Goal: Transaction & Acquisition: Purchase product/service

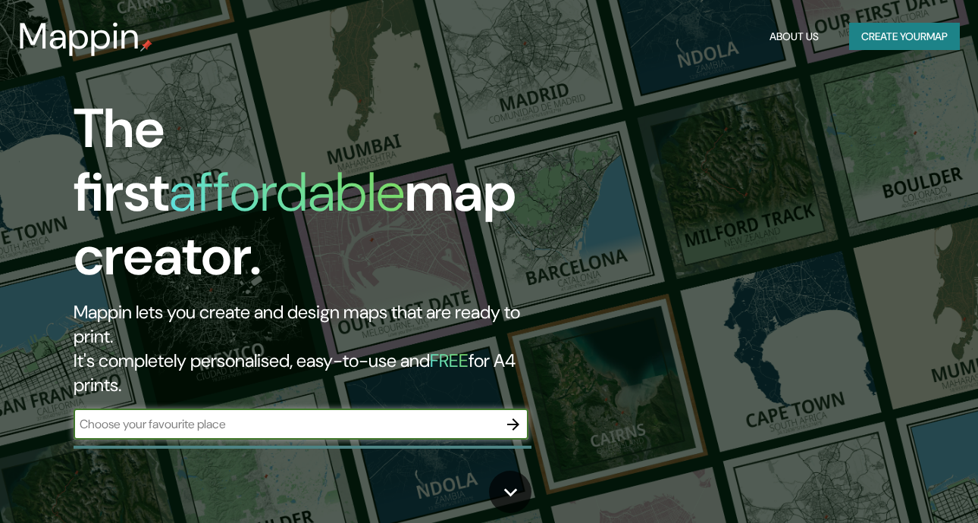
click at [408, 415] on input "text" at bounding box center [286, 423] width 424 height 17
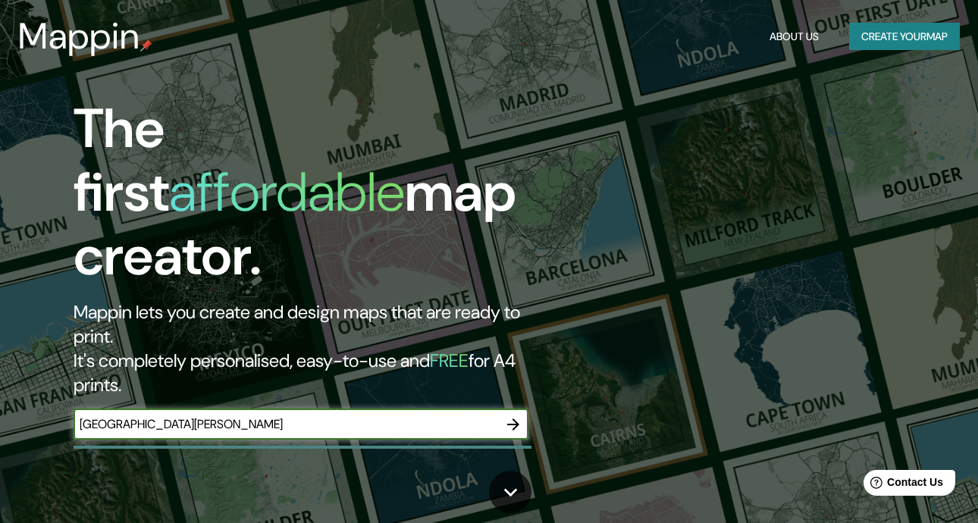
type input "[GEOGRAPHIC_DATA][PERSON_NAME]"
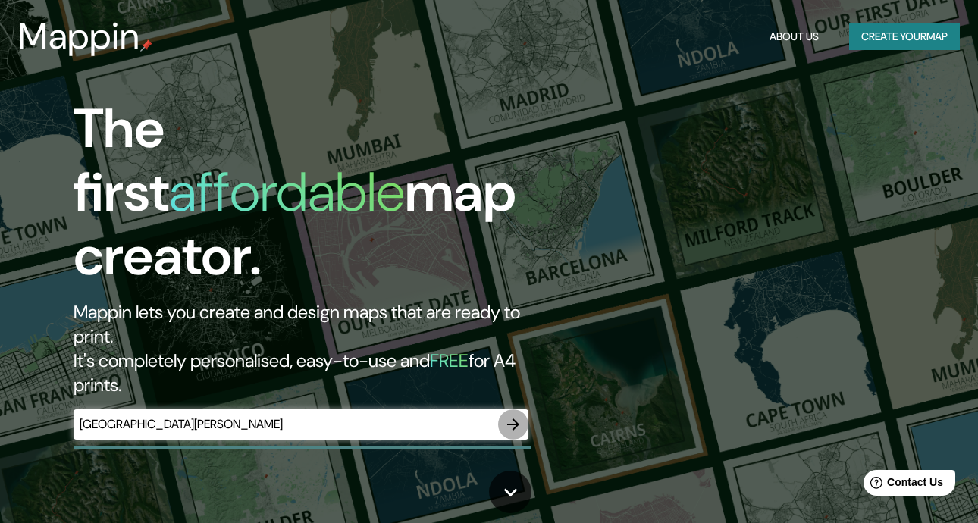
click at [512, 415] on icon "button" at bounding box center [513, 424] width 18 height 18
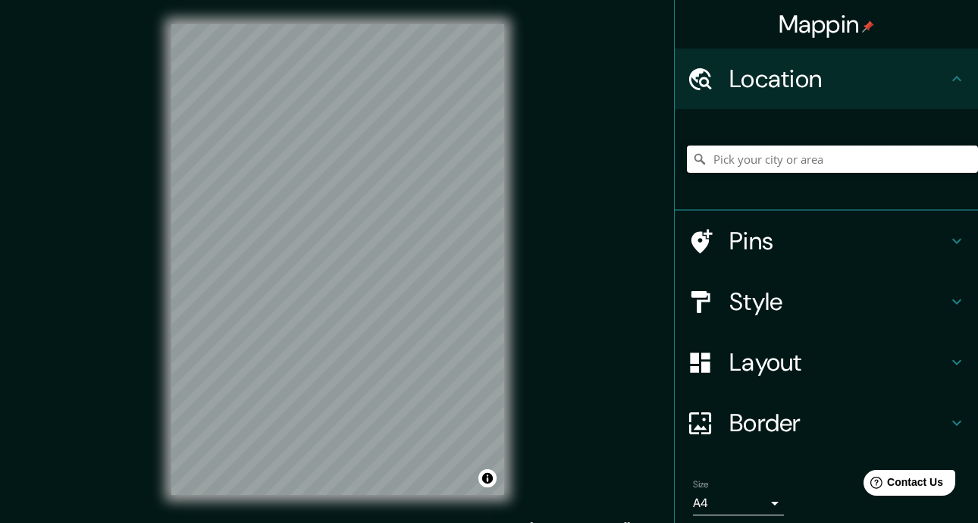
click at [859, 149] on input "Pick your city or area" at bounding box center [832, 158] width 291 height 27
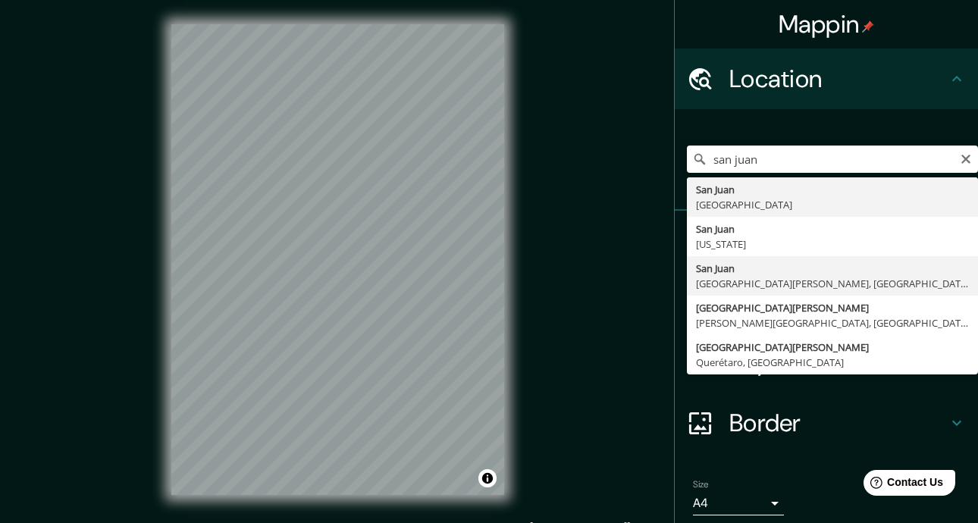
type input "[GEOGRAPHIC_DATA][PERSON_NAME], [GEOGRAPHIC_DATA][PERSON_NAME], [GEOGRAPHIC_DAT…"
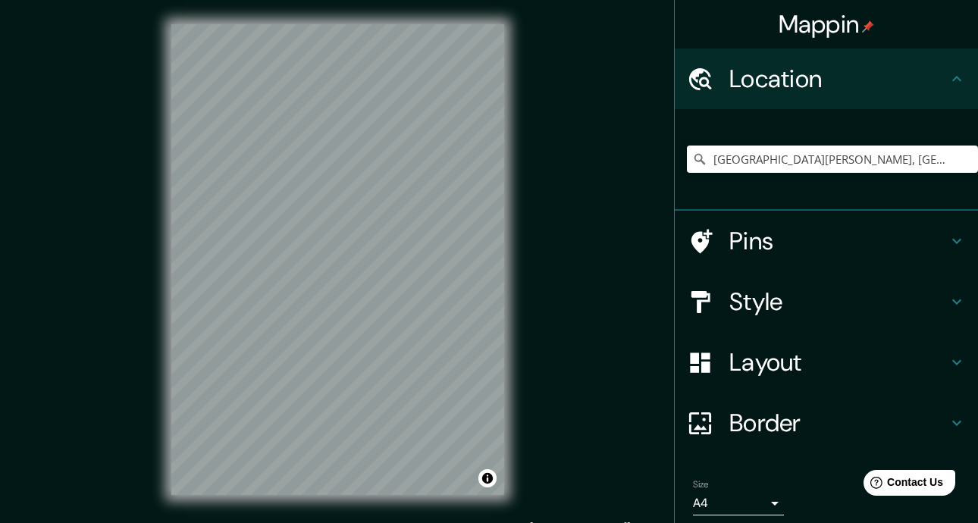
click at [947, 240] on icon at bounding box center [956, 241] width 18 height 18
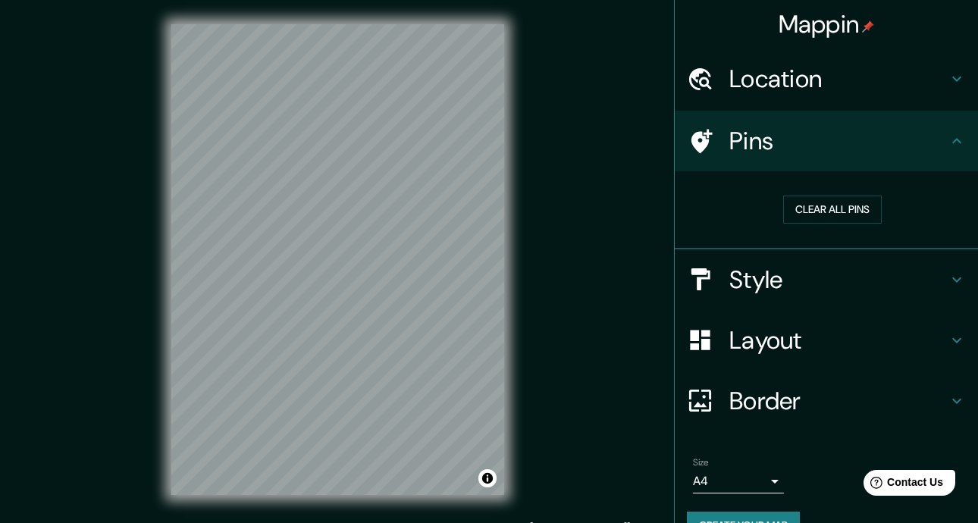
click at [715, 128] on div at bounding box center [708, 141] width 42 height 27
click at [828, 199] on button "Clear all pins" at bounding box center [832, 210] width 99 height 28
click at [828, 215] on button "Clear all pins" at bounding box center [832, 210] width 99 height 28
click at [819, 217] on button "Clear all pins" at bounding box center [832, 210] width 99 height 28
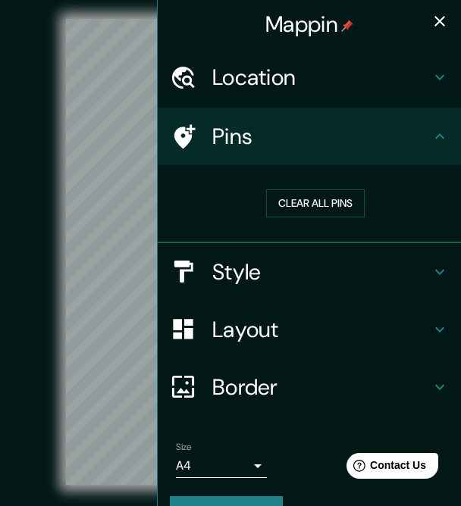
click at [36, 326] on div "© Mapbox © OpenStreetMap Improve this map" at bounding box center [230, 251] width 415 height 455
click at [48, 195] on div "© Mapbox © OpenStreetMap Improve this map" at bounding box center [230, 251] width 415 height 455
click at [163, 177] on div "Mappin Location [GEOGRAPHIC_DATA][PERSON_NAME], [GEOGRAPHIC_DATA][PERSON_NAME],…" at bounding box center [230, 281] width 461 height 563
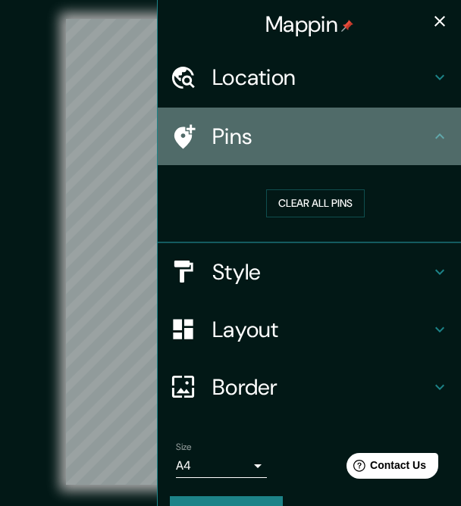
click at [212, 148] on h4 "Pins" at bounding box center [321, 136] width 218 height 27
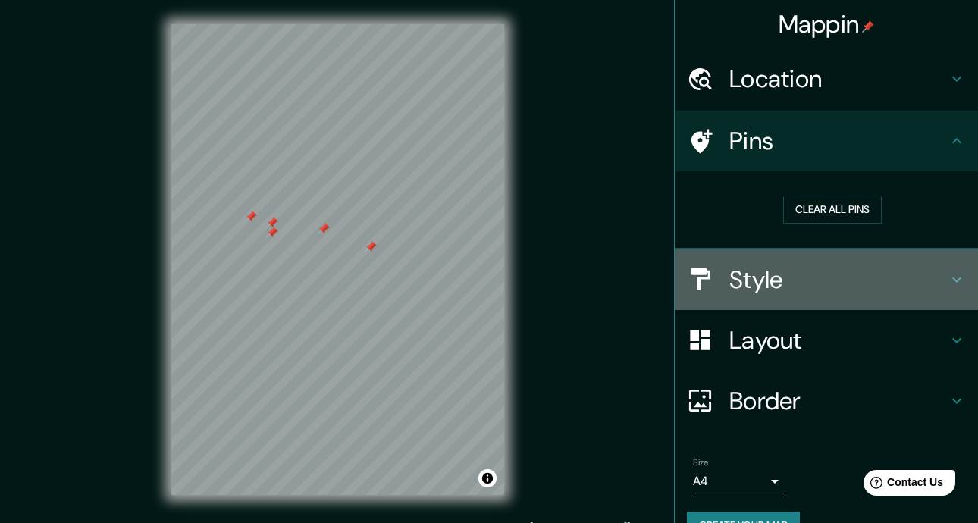
click at [947, 274] on icon at bounding box center [956, 280] width 18 height 18
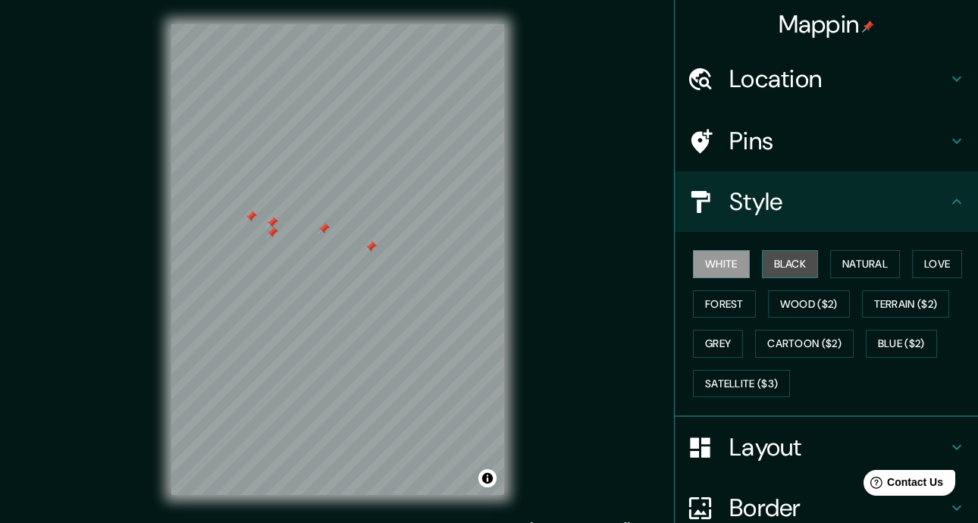
click at [783, 259] on button "Black" at bounding box center [790, 264] width 57 height 28
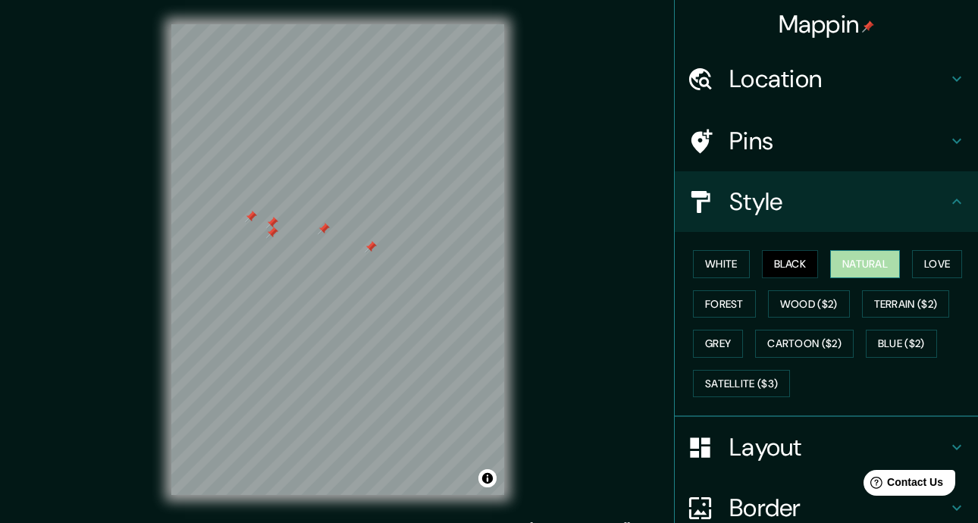
click at [850, 264] on button "Natural" at bounding box center [865, 264] width 70 height 28
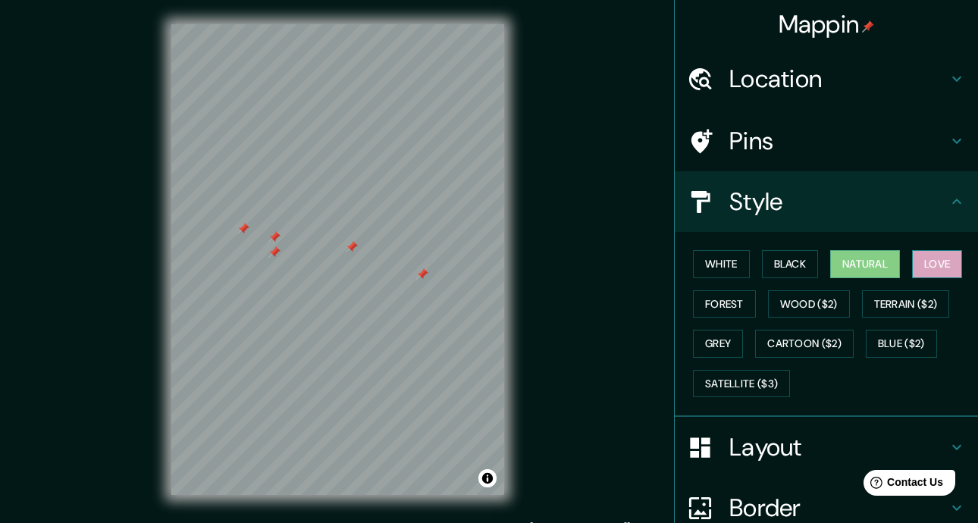
click at [949, 265] on button "Love" at bounding box center [937, 264] width 50 height 28
click at [702, 304] on button "Forest" at bounding box center [724, 304] width 63 height 28
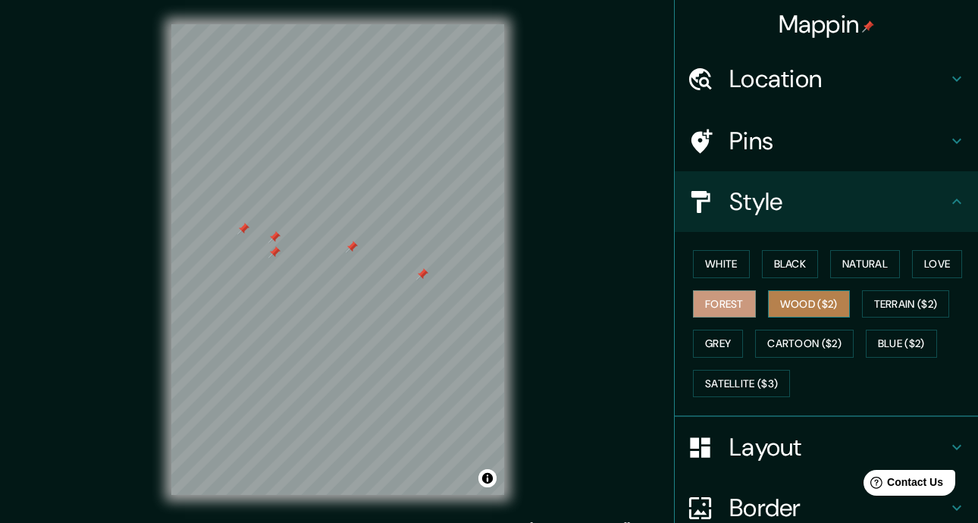
click at [782, 308] on button "Wood ($2)" at bounding box center [809, 304] width 82 height 28
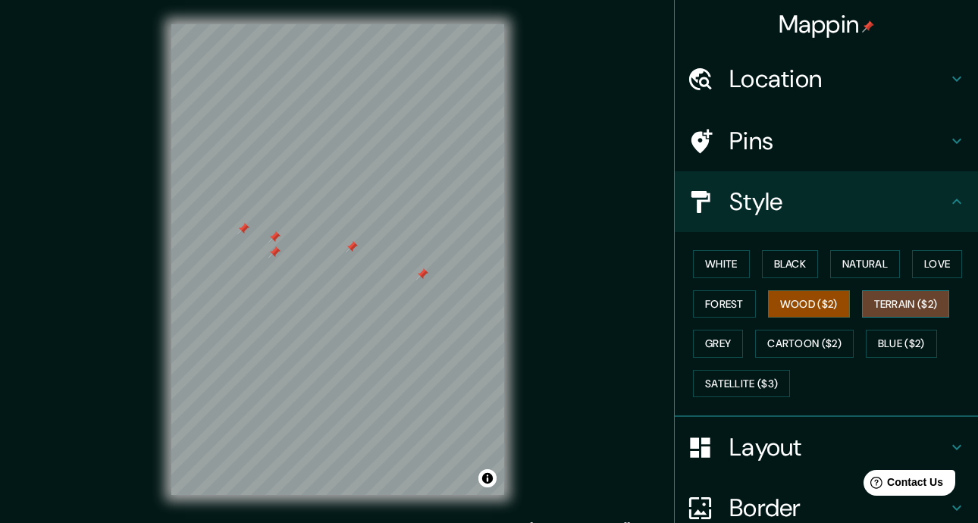
click at [887, 308] on button "Terrain ($2)" at bounding box center [906, 304] width 88 height 28
click at [687, 343] on div "White Black Natural Love Forest Wood ($2) Terrain ($2) Grey Cartoon ($2) Blue (…" at bounding box center [832, 323] width 291 height 159
click at [717, 340] on button "Grey" at bounding box center [718, 344] width 50 height 28
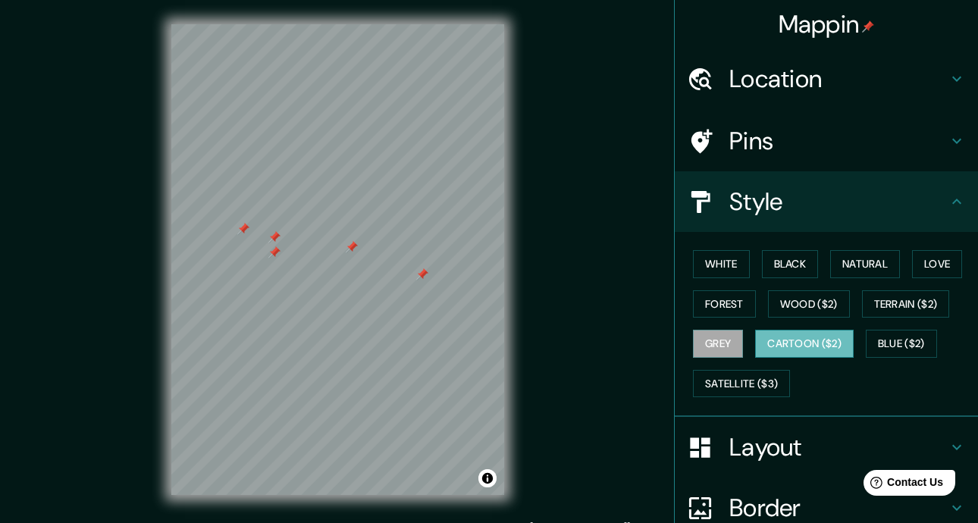
click at [805, 343] on button "Cartoon ($2)" at bounding box center [804, 344] width 99 height 28
click at [900, 341] on button "Blue ($2)" at bounding box center [900, 344] width 71 height 28
click at [803, 345] on button "Cartoon ($2)" at bounding box center [804, 344] width 99 height 28
click at [752, 385] on button "Satellite ($3)" at bounding box center [741, 384] width 97 height 28
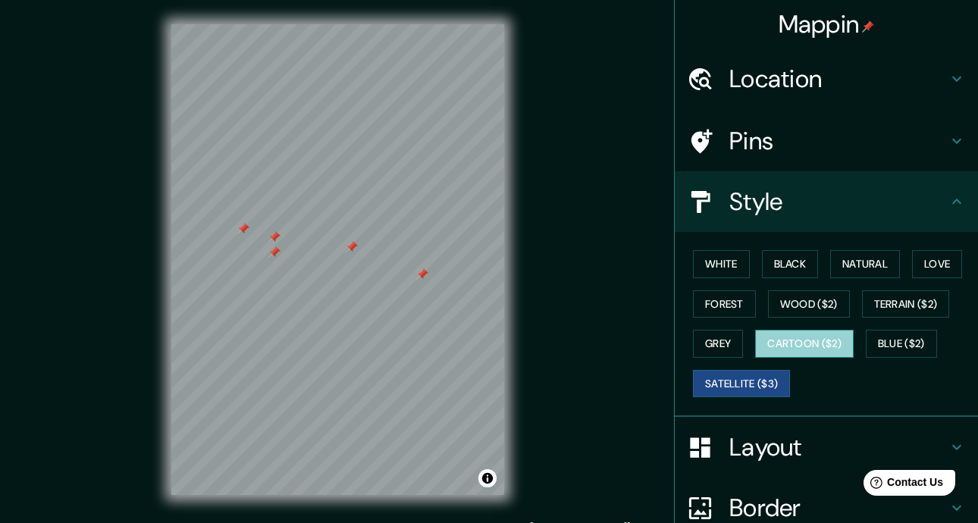
click at [783, 339] on button "Cartoon ($2)" at bounding box center [804, 344] width 99 height 28
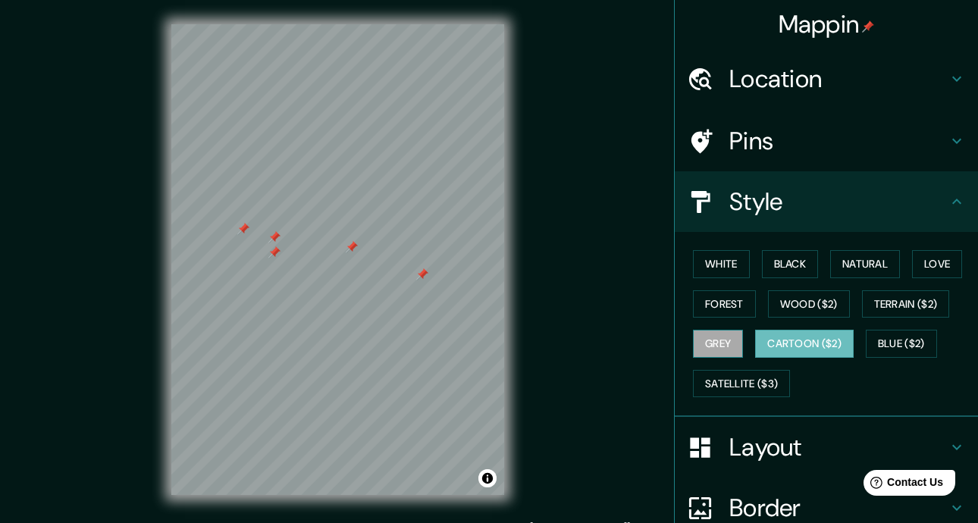
click at [708, 341] on button "Grey" at bounding box center [718, 344] width 50 height 28
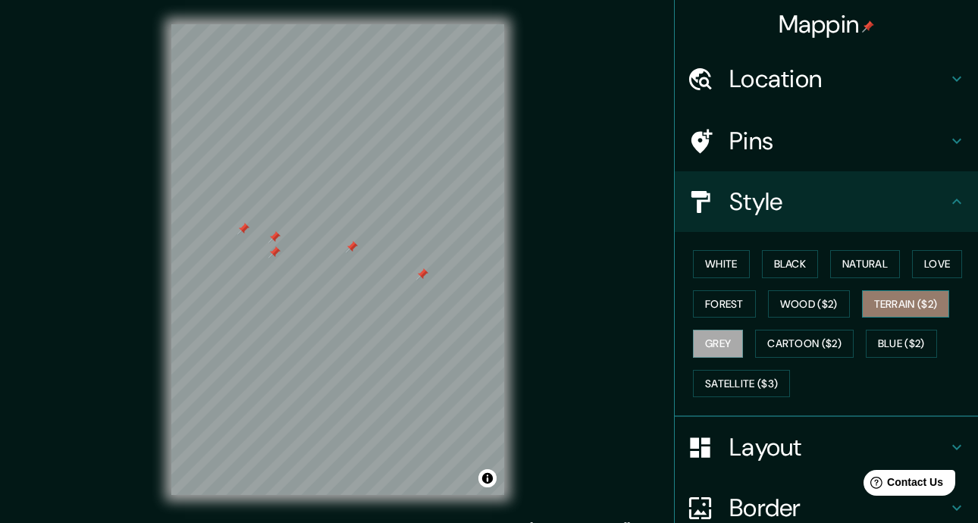
click at [896, 298] on button "Terrain ($2)" at bounding box center [906, 304] width 88 height 28
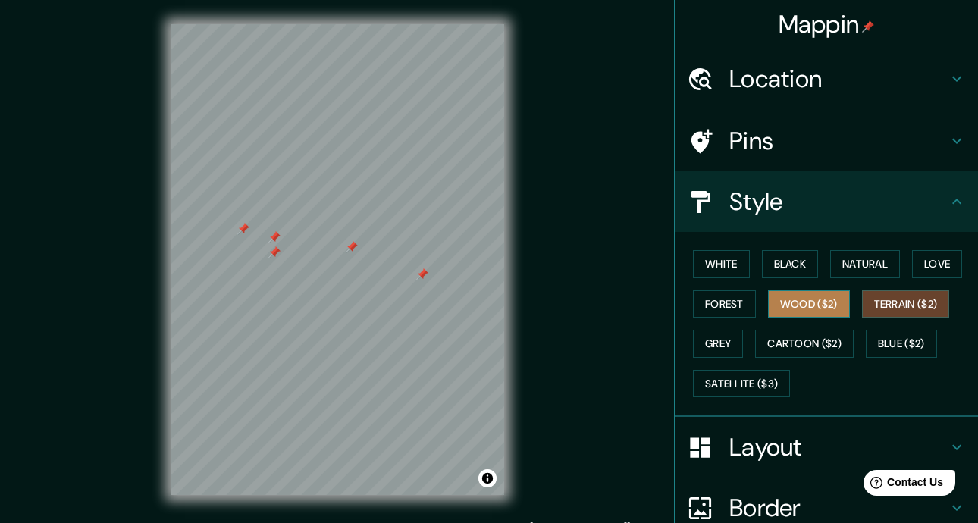
click at [787, 298] on button "Wood ($2)" at bounding box center [809, 304] width 82 height 28
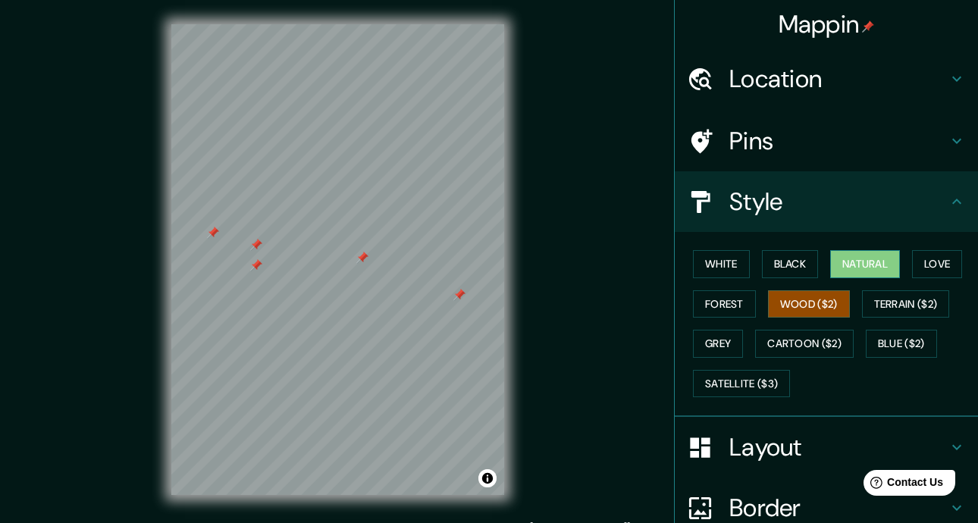
click at [866, 268] on button "Natural" at bounding box center [865, 264] width 70 height 28
click at [796, 308] on button "Wood ($2)" at bounding box center [809, 304] width 82 height 28
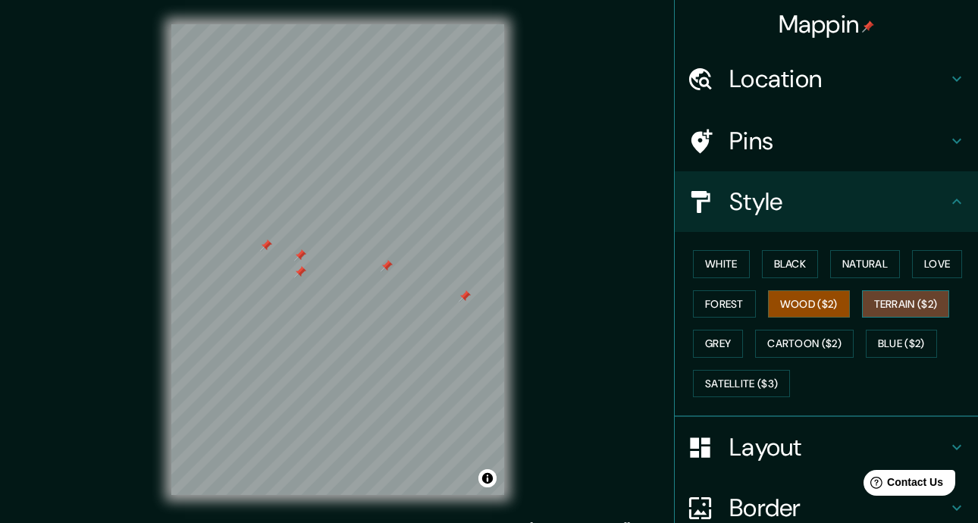
click at [912, 305] on button "Terrain ($2)" at bounding box center [906, 304] width 88 height 28
click at [934, 271] on button "Love" at bounding box center [937, 264] width 50 height 28
click at [894, 297] on button "Terrain ($2)" at bounding box center [906, 304] width 88 height 28
click at [853, 271] on button "Natural" at bounding box center [865, 264] width 70 height 28
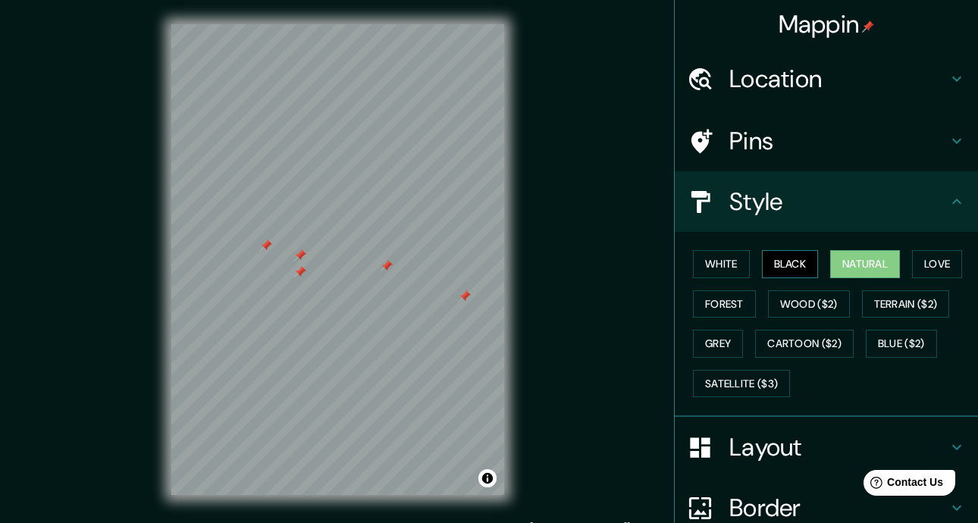
click at [766, 262] on button "Black" at bounding box center [790, 264] width 57 height 28
click at [722, 261] on button "White" at bounding box center [721, 264] width 57 height 28
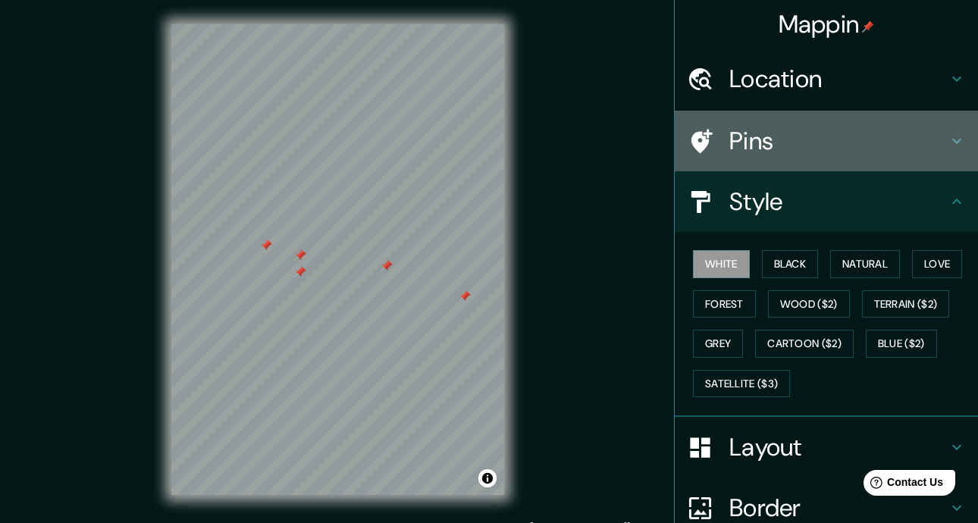
click at [835, 141] on h4 "Pins" at bounding box center [838, 141] width 218 height 30
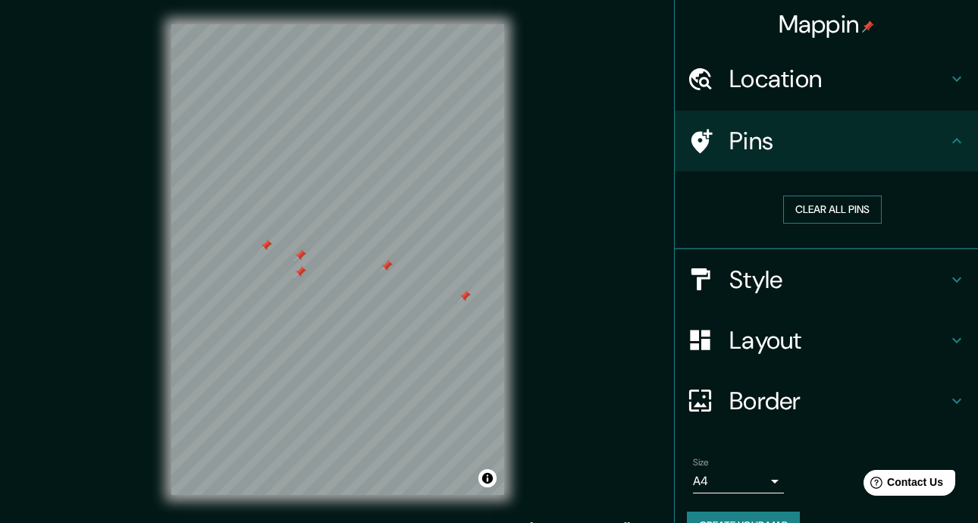
click at [831, 215] on button "Clear all pins" at bounding box center [832, 210] width 99 height 28
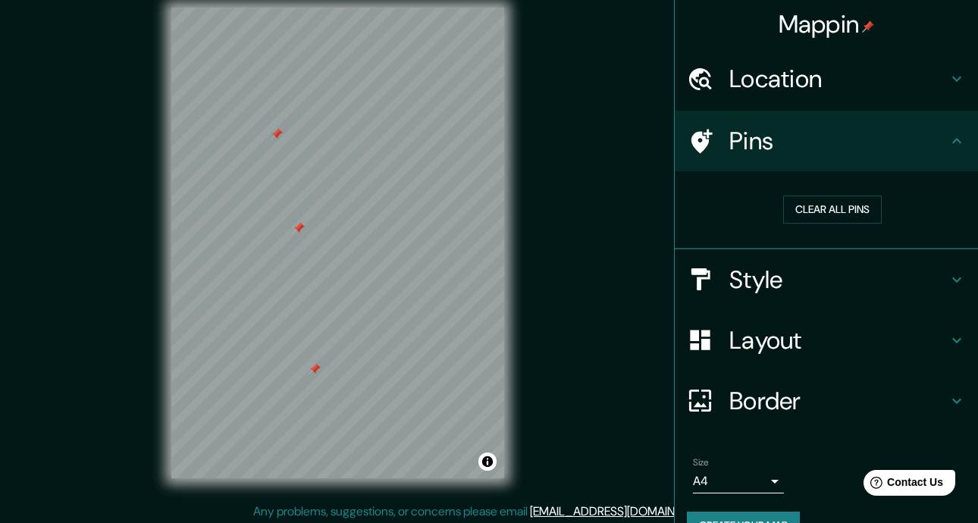
scroll to position [20, 0]
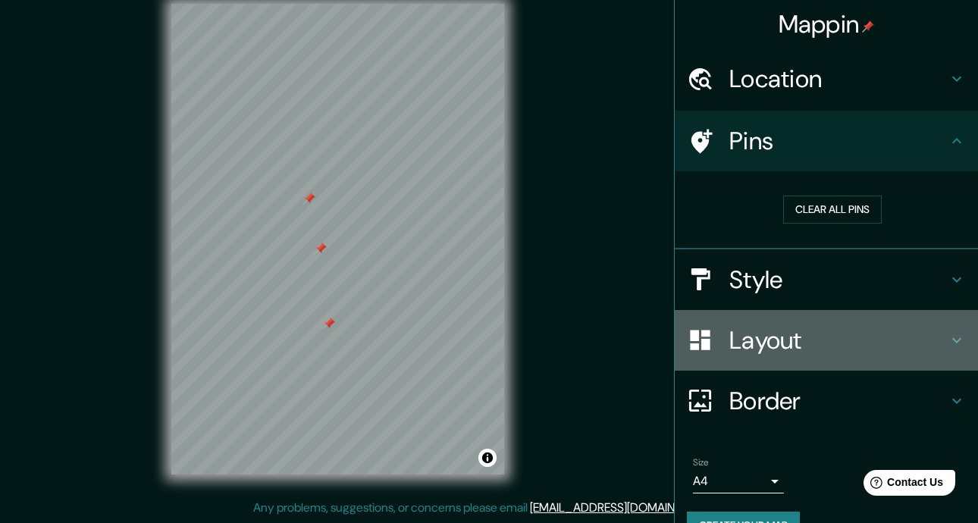
click at [885, 348] on h4 "Layout" at bounding box center [838, 340] width 218 height 30
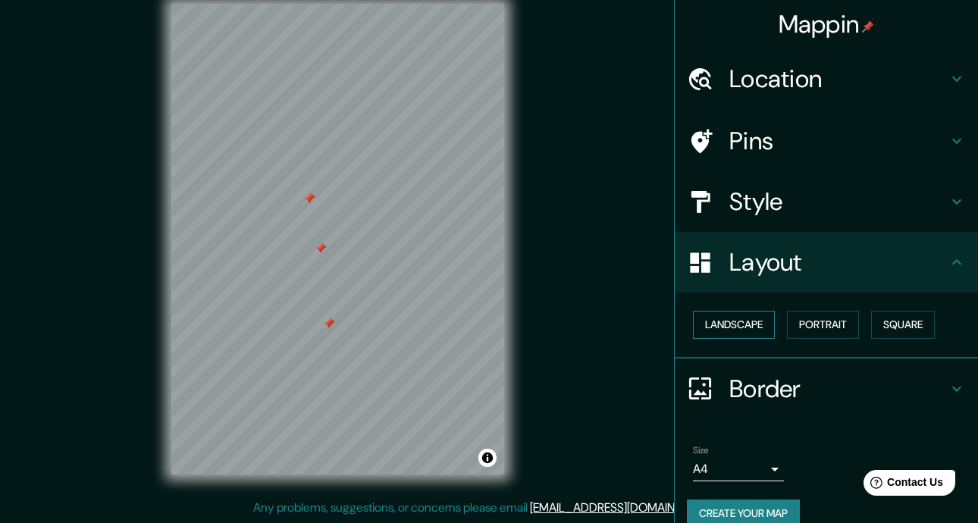
click at [703, 320] on button "Landscape" at bounding box center [734, 325] width 82 height 28
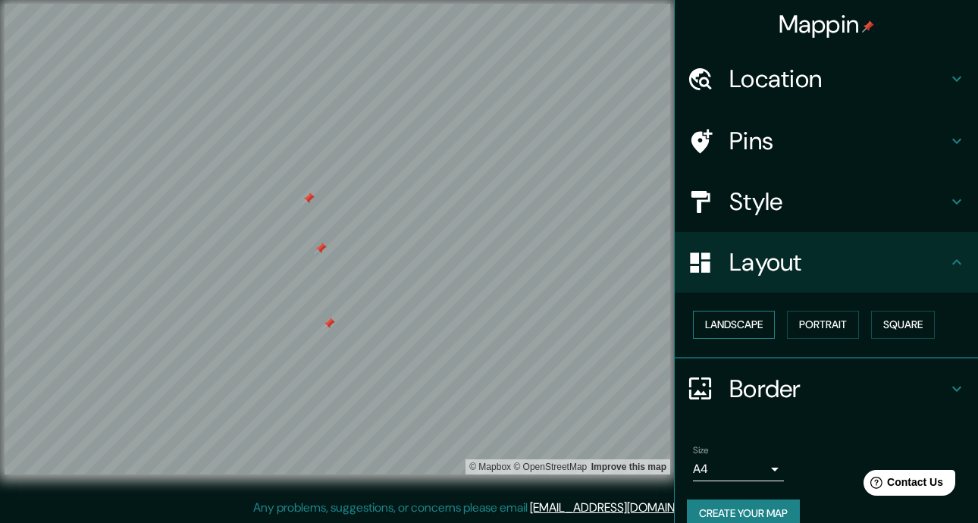
click at [703, 320] on button "Landscape" at bounding box center [734, 325] width 82 height 28
click at [806, 327] on button "Portrait" at bounding box center [823, 325] width 72 height 28
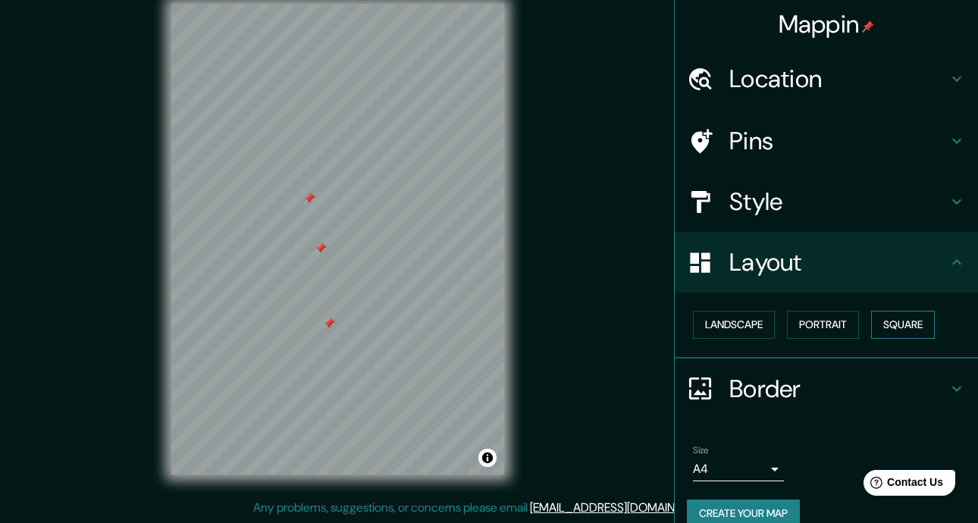
click at [906, 322] on button "Square" at bounding box center [903, 325] width 64 height 28
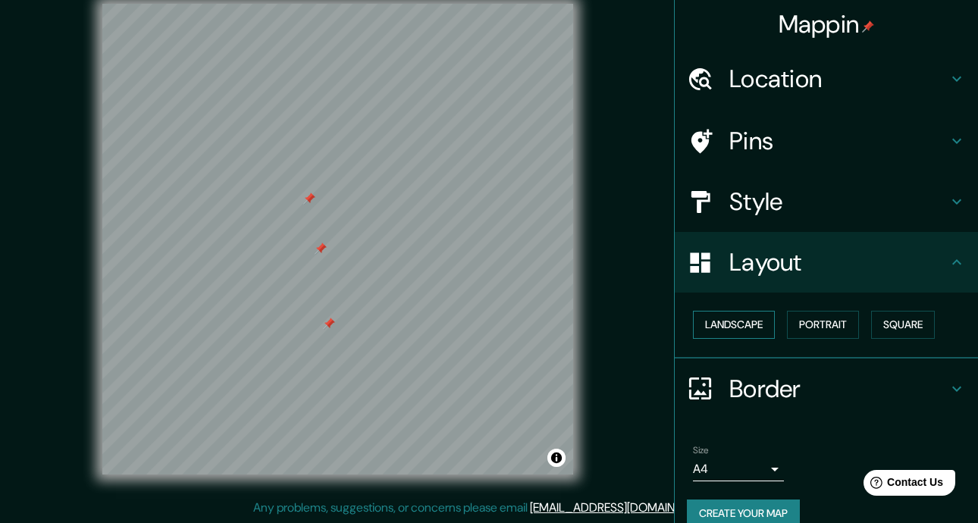
click at [721, 320] on button "Landscape" at bounding box center [734, 325] width 82 height 28
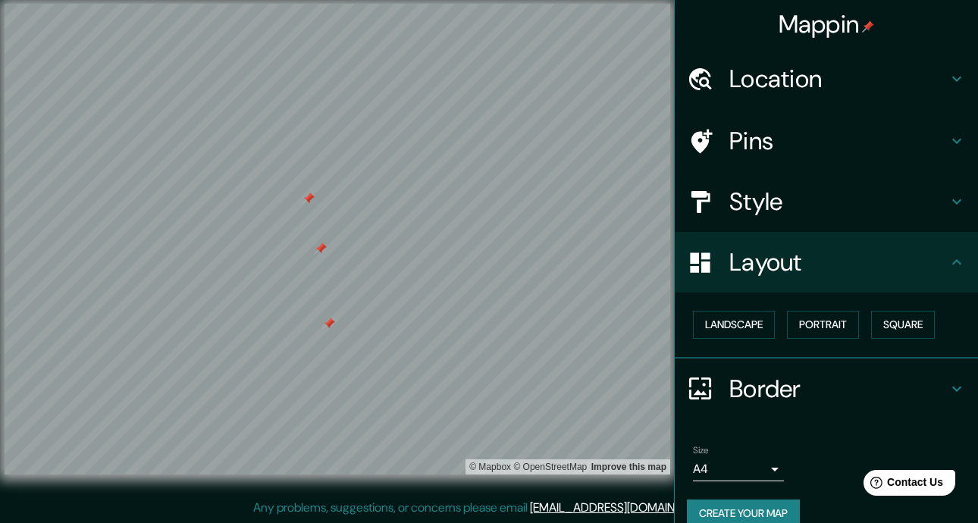
click at [790, 389] on h4 "Border" at bounding box center [838, 389] width 218 height 30
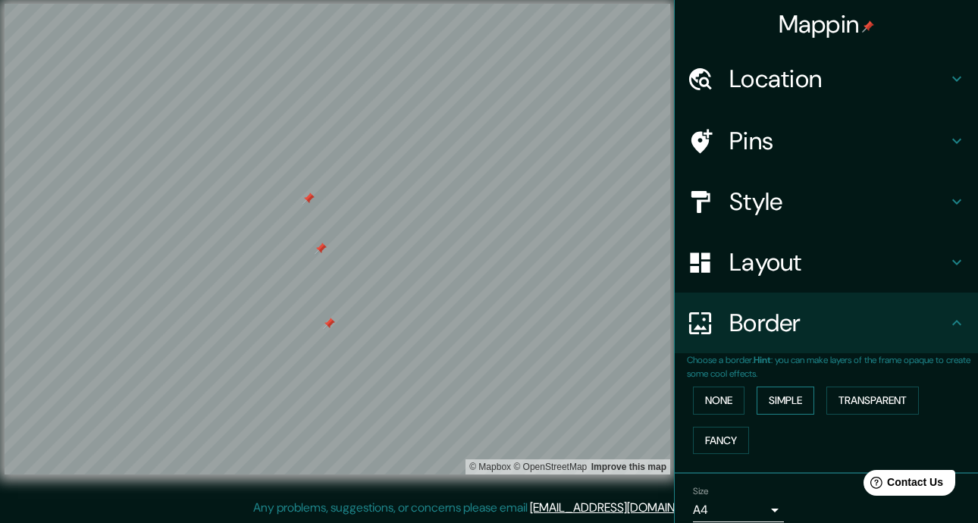
click at [756, 398] on button "Simple" at bounding box center [785, 400] width 58 height 28
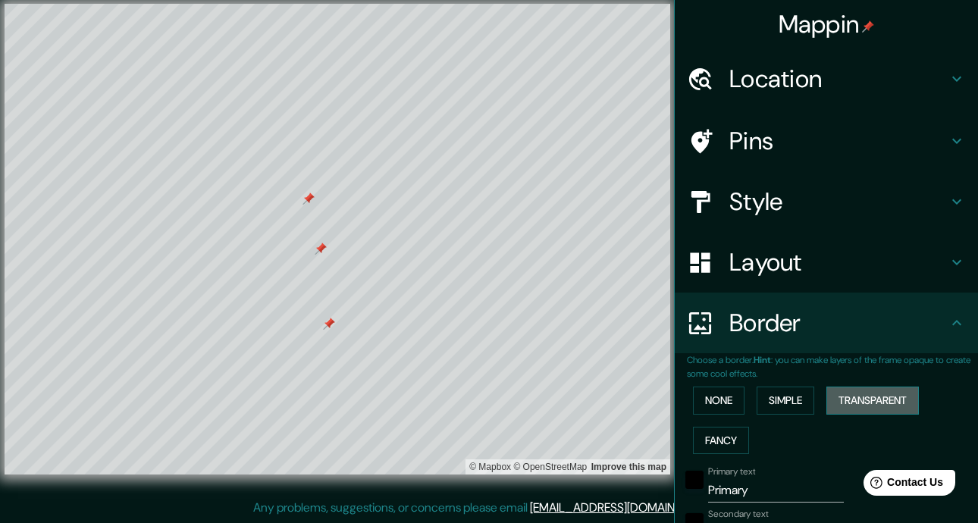
click at [869, 405] on button "Transparent" at bounding box center [872, 400] width 92 height 28
click at [824, 215] on h4 "Style" at bounding box center [838, 201] width 218 height 30
type input "421"
type input "70"
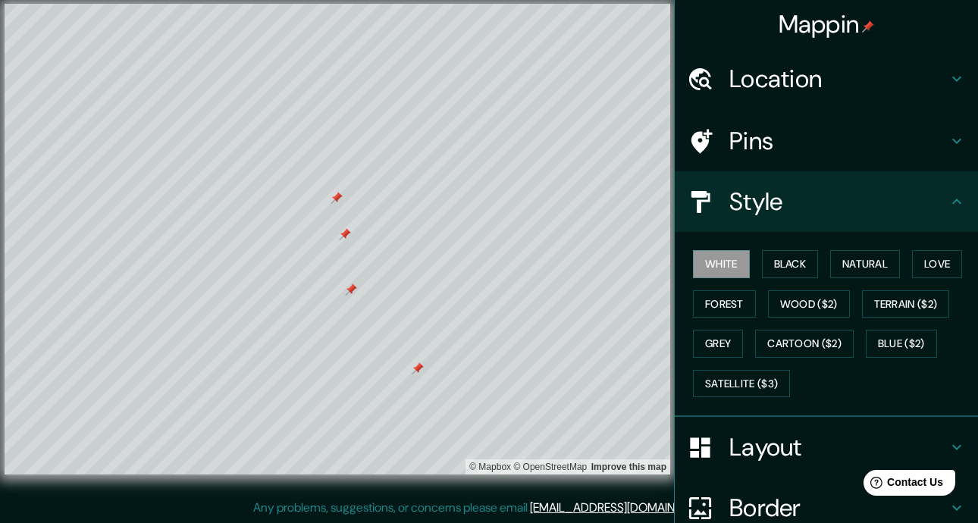
click at [811, 152] on h4 "Pins" at bounding box center [838, 141] width 218 height 30
type input "421"
type input "70"
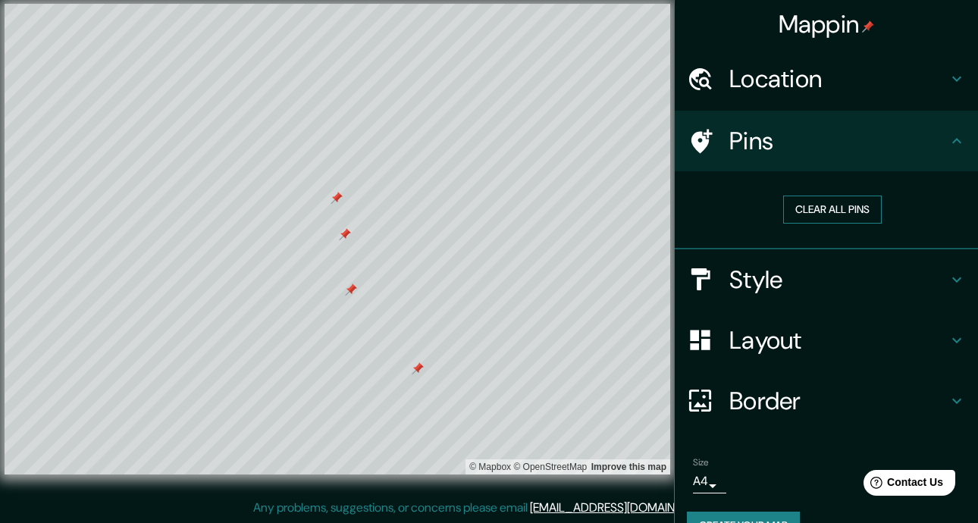
click at [822, 204] on button "Clear all pins" at bounding box center [832, 210] width 99 height 28
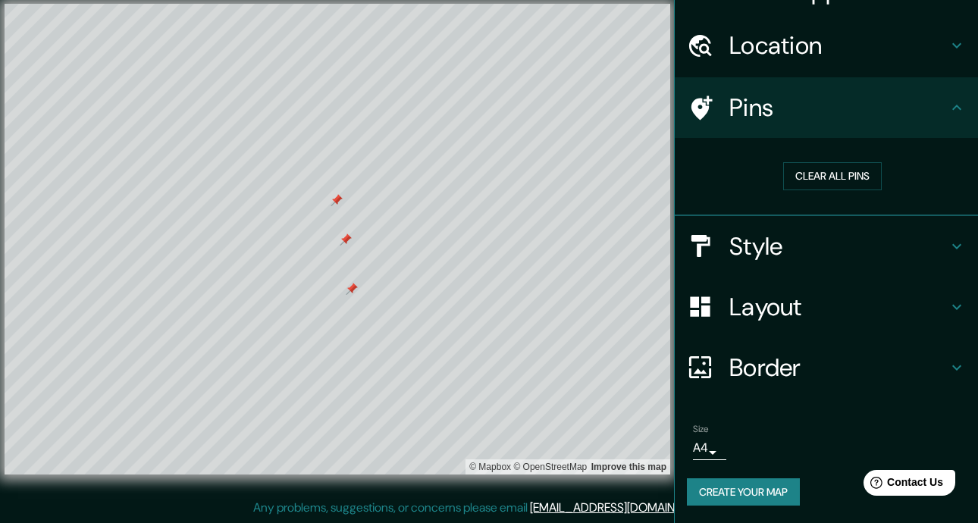
scroll to position [34, 0]
click at [829, 304] on h4 "Layout" at bounding box center [838, 306] width 218 height 30
type input "421"
type input "70"
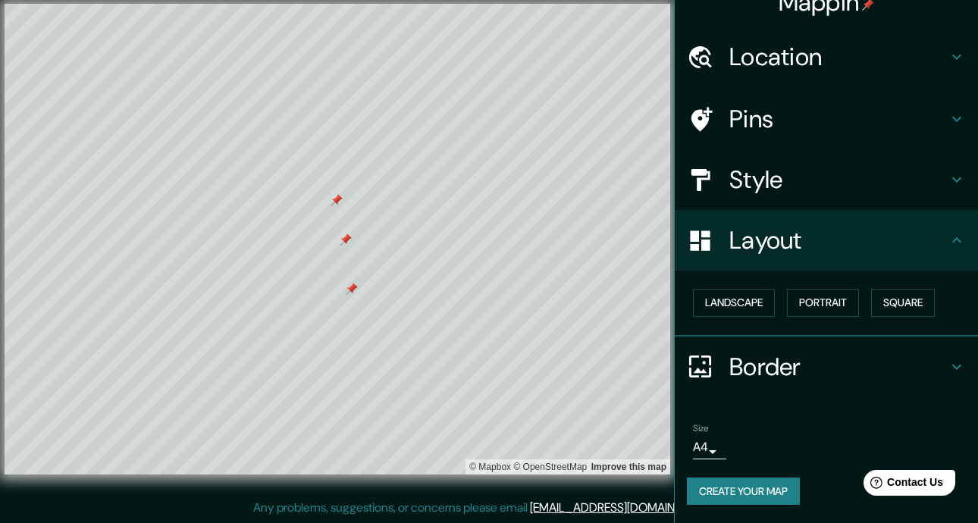
scroll to position [22, 0]
click at [807, 359] on h4 "Border" at bounding box center [838, 367] width 218 height 30
type input "421"
type input "70"
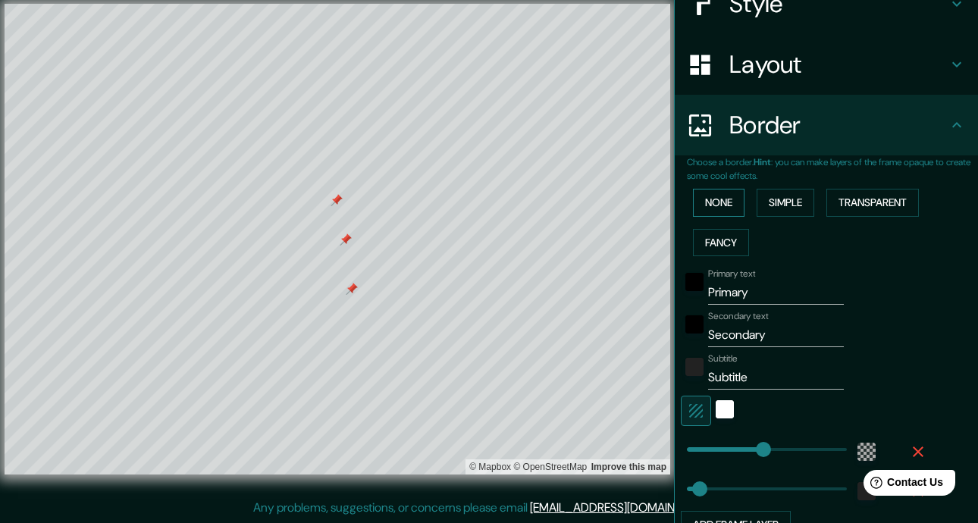
scroll to position [174, 0]
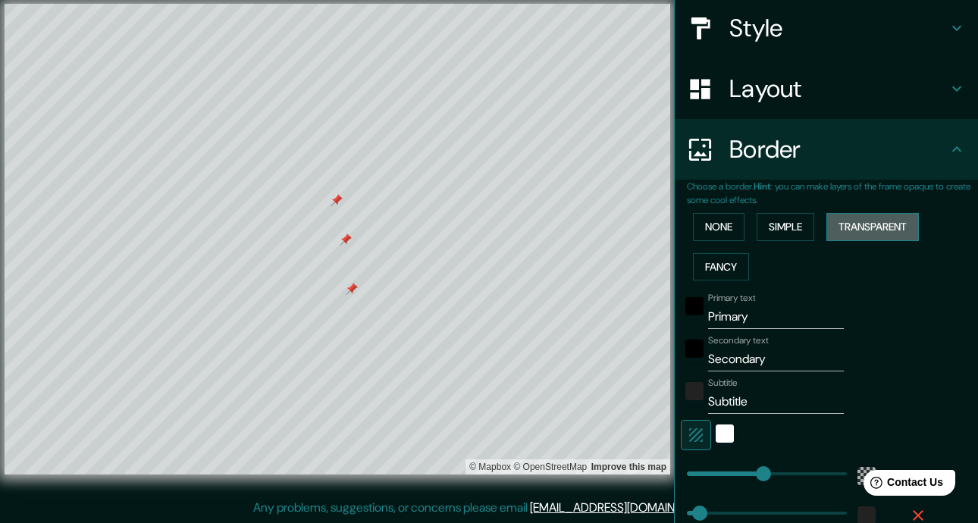
click at [866, 220] on button "Transparent" at bounding box center [872, 227] width 92 height 28
type input "421"
type input "70"
click at [723, 263] on button "Fancy" at bounding box center [721, 267] width 56 height 28
click at [865, 229] on button "Transparent" at bounding box center [872, 227] width 92 height 28
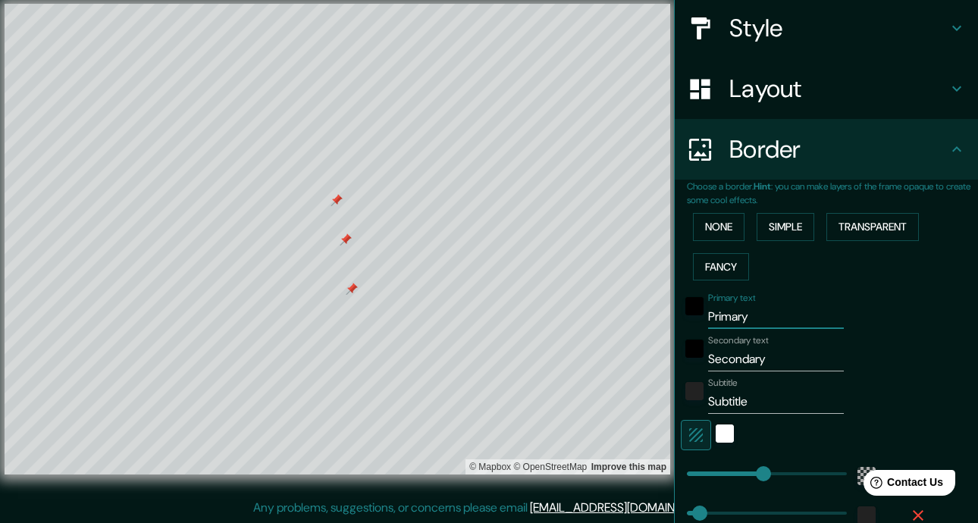
drag, startPoint x: 768, startPoint y: 322, endPoint x: 828, endPoint y: 282, distance: 71.5
click at [691, 311] on div "Primary text Primary" at bounding box center [805, 311] width 249 height 36
type input "E"
type input "421"
type input "70"
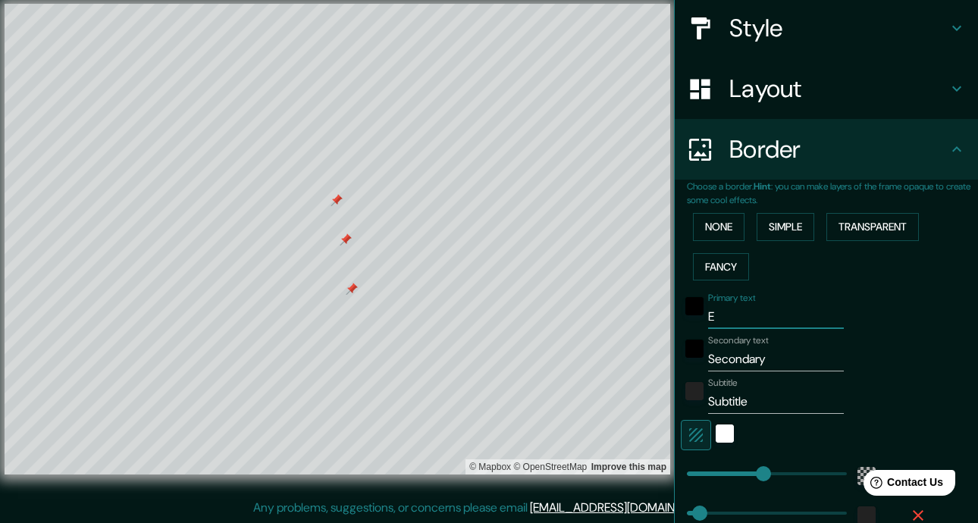
type input "Es"
type input "421"
type input "70"
type input "Esp"
type input "421"
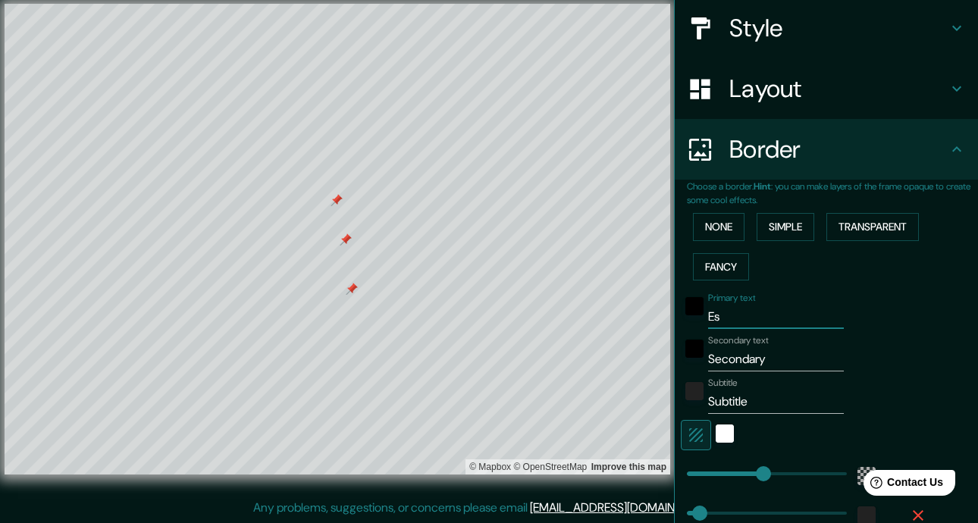
type input "70"
type input "Espa"
type input "421"
type input "70"
type input "Espac"
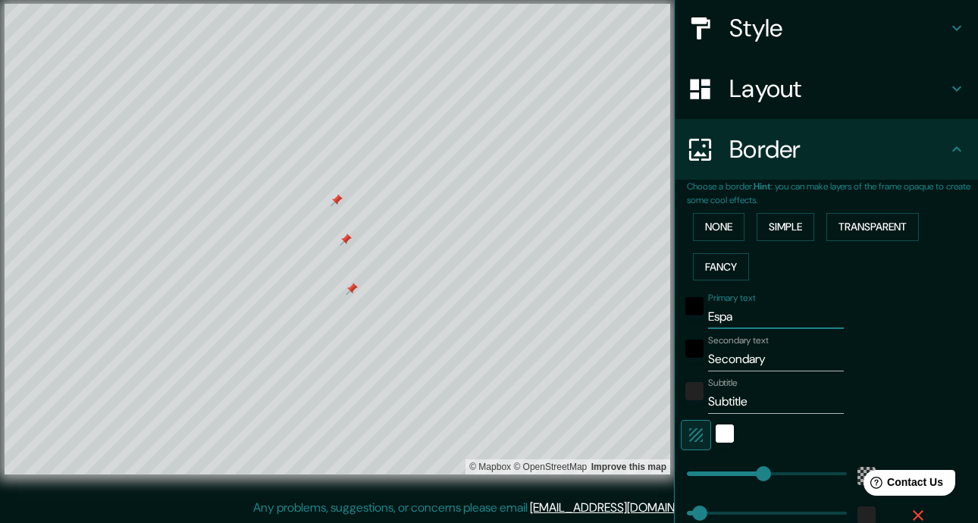
type input "421"
type input "70"
type input "Espaci"
type input "421"
type input "70"
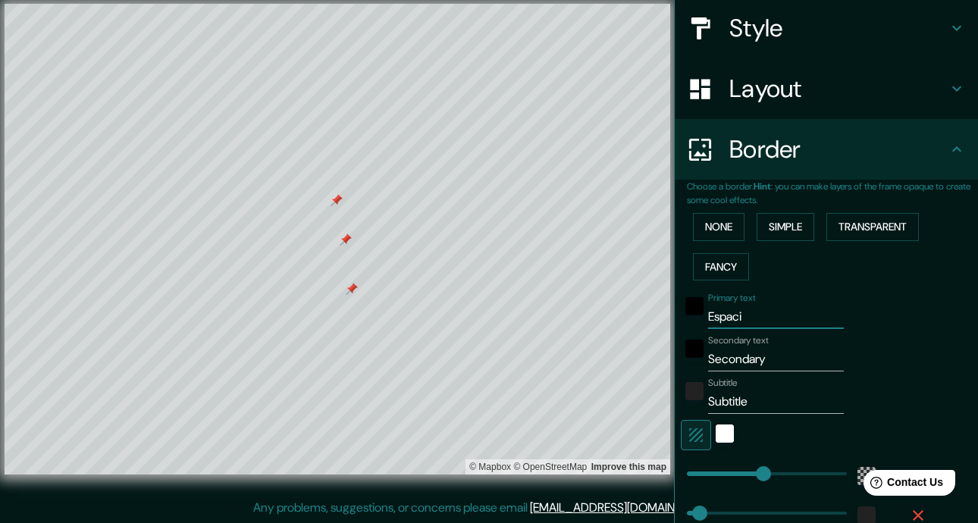
type input "Espacio"
type input "421"
type input "70"
type input "Espacios"
type input "421"
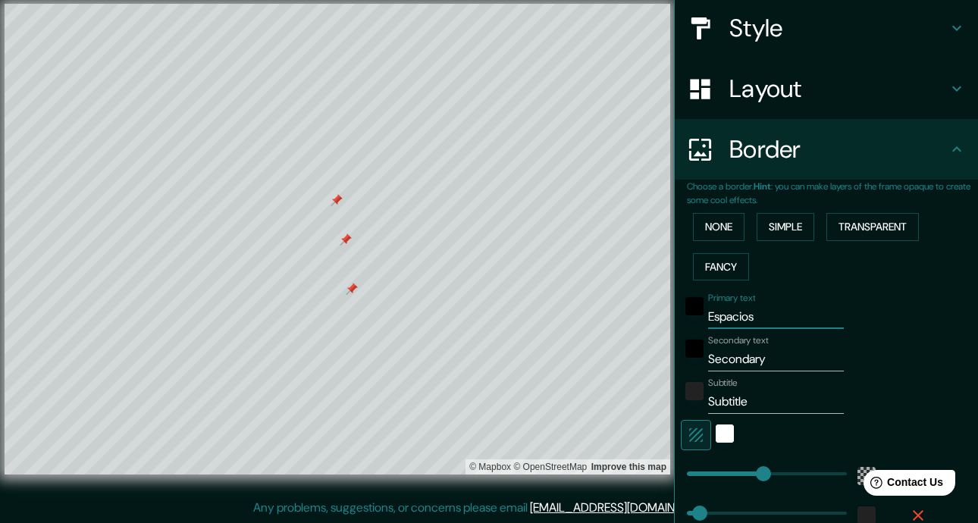
type input "70"
type input "Espacio"
type input "421"
type input "70"
type input "Espa"
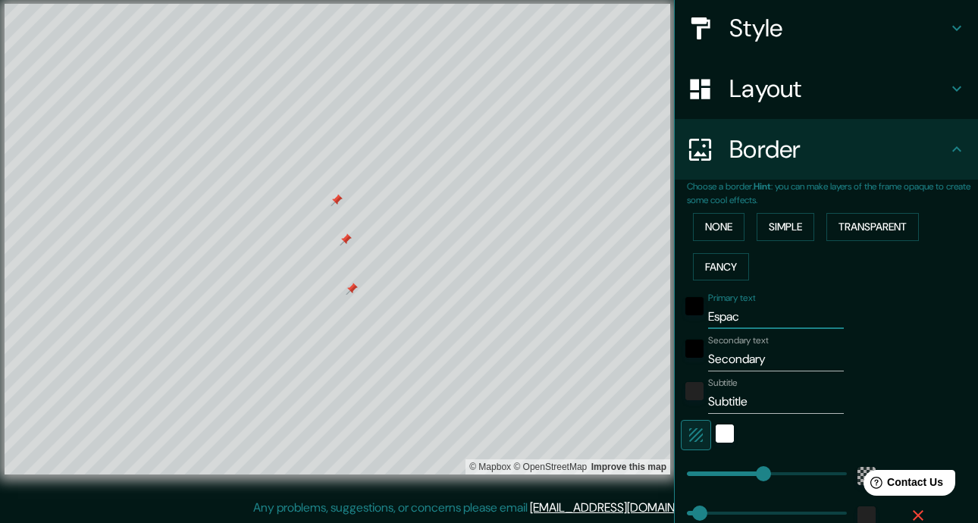
type input "421"
type input "70"
type input "E"
type input "421"
type input "70"
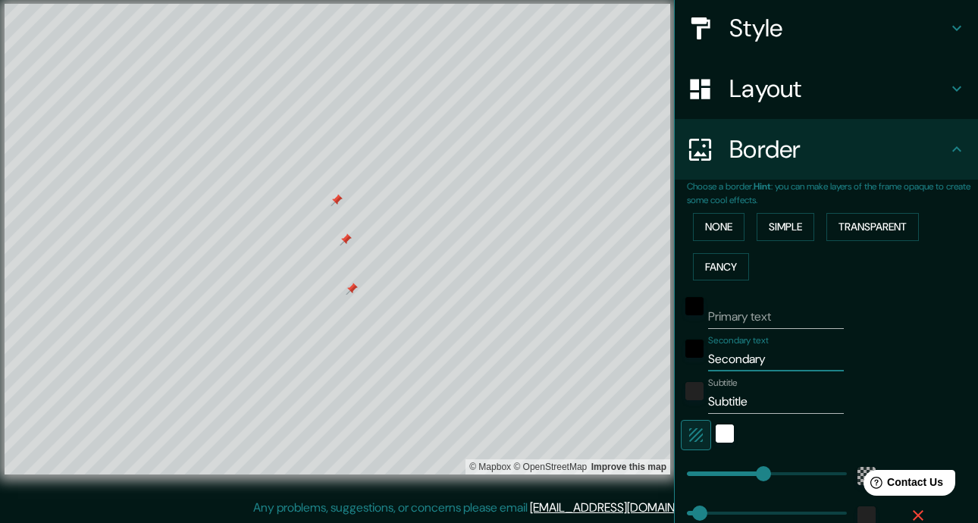
drag, startPoint x: 796, startPoint y: 358, endPoint x: 665, endPoint y: 369, distance: 132.3
click at [674, 369] on div "Choose a border. Hint : you can make layers of the frame opaque to create some …" at bounding box center [825, 378] width 303 height 397
type input "E"
type input "421"
type input "70"
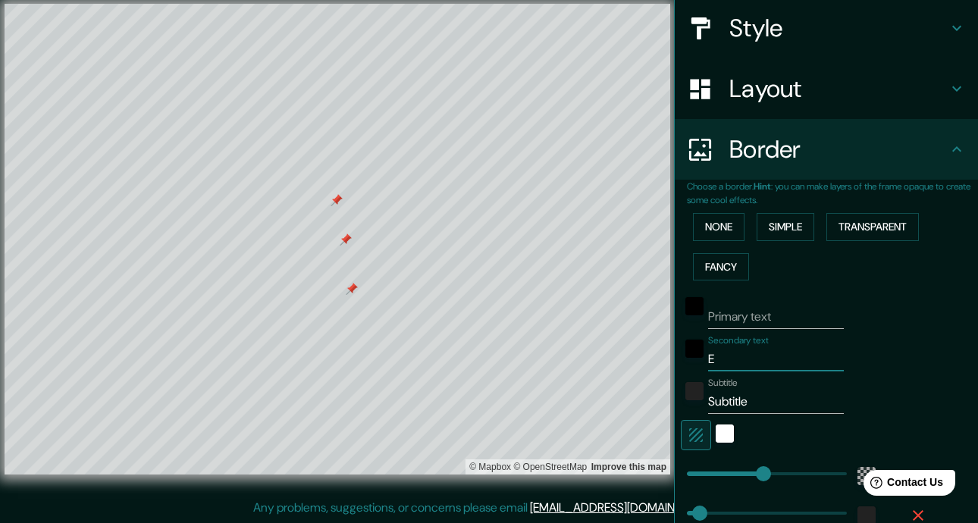
type input "Es"
type input "421"
type input "70"
type input "Esp"
type input "421"
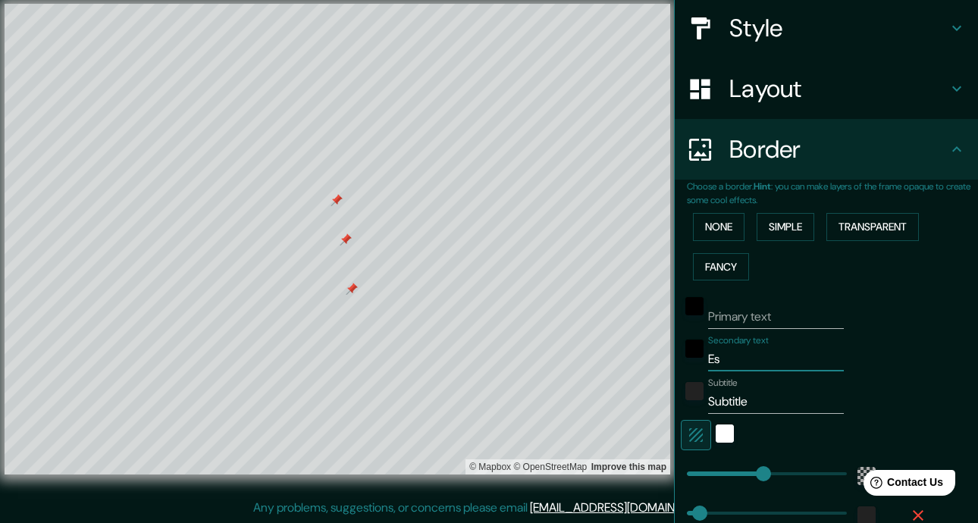
type input "70"
type input "Espa"
type input "421"
type input "70"
type input "Espac"
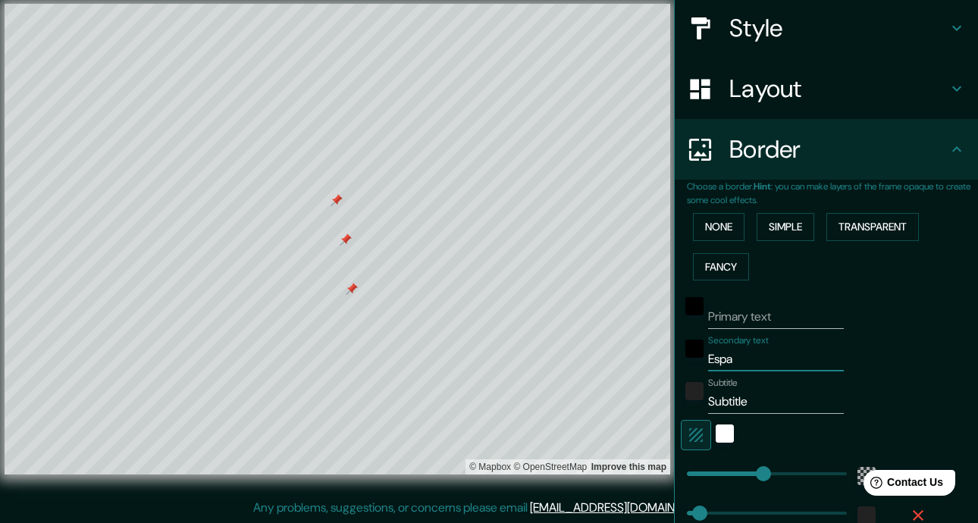
type input "421"
type input "70"
type input "Espaci"
type input "421"
type input "70"
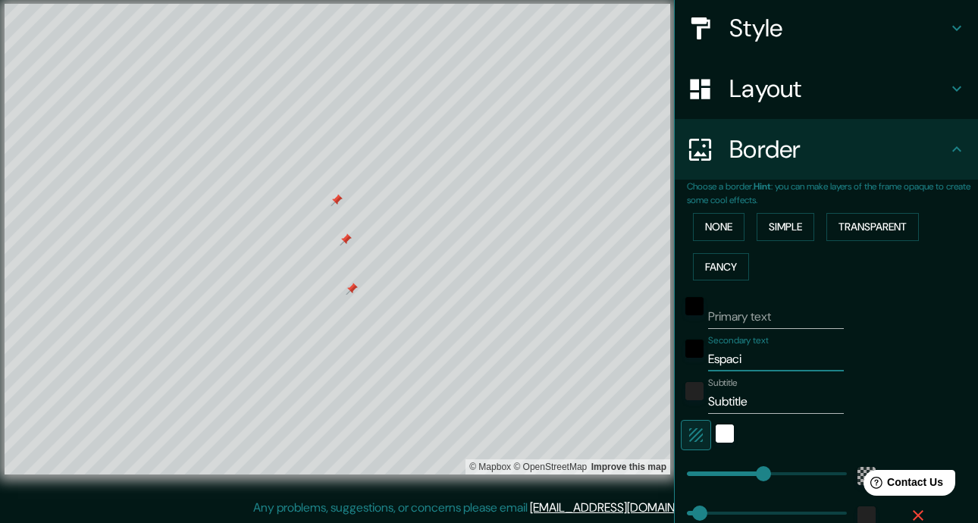
type input "Espacio"
type input "421"
type input "70"
type input "Espacios"
type input "421"
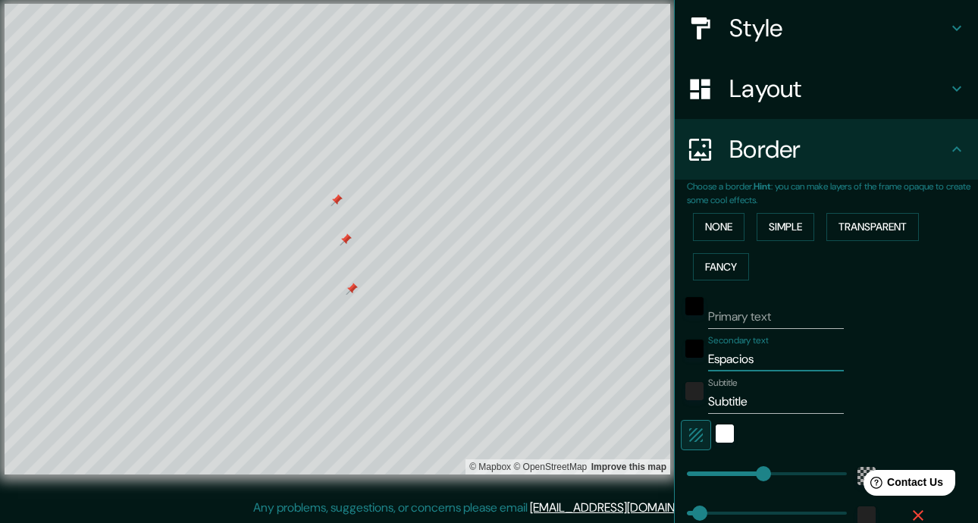
type input "70"
type input "Espacio"
type input "421"
type input "70"
type input "Espac"
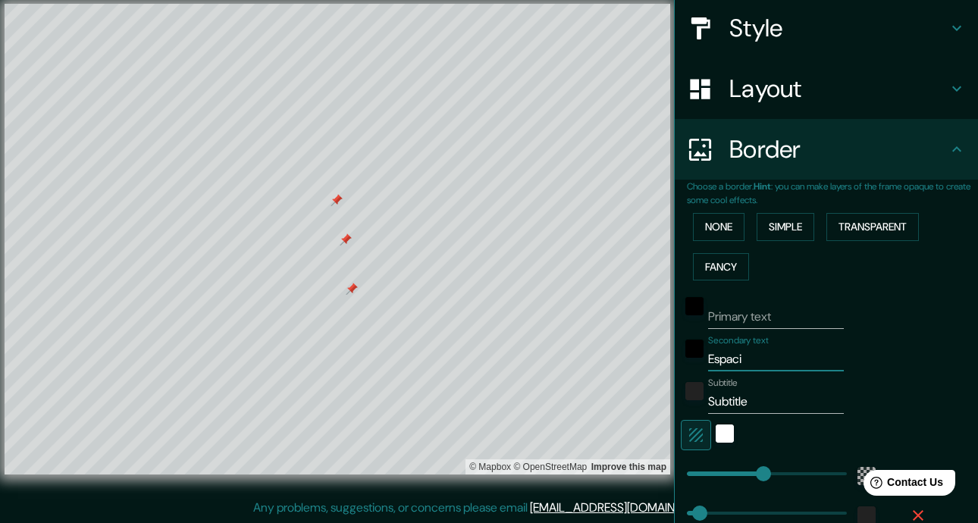
type input "421"
type input "70"
type input "Espa"
type input "421"
type input "70"
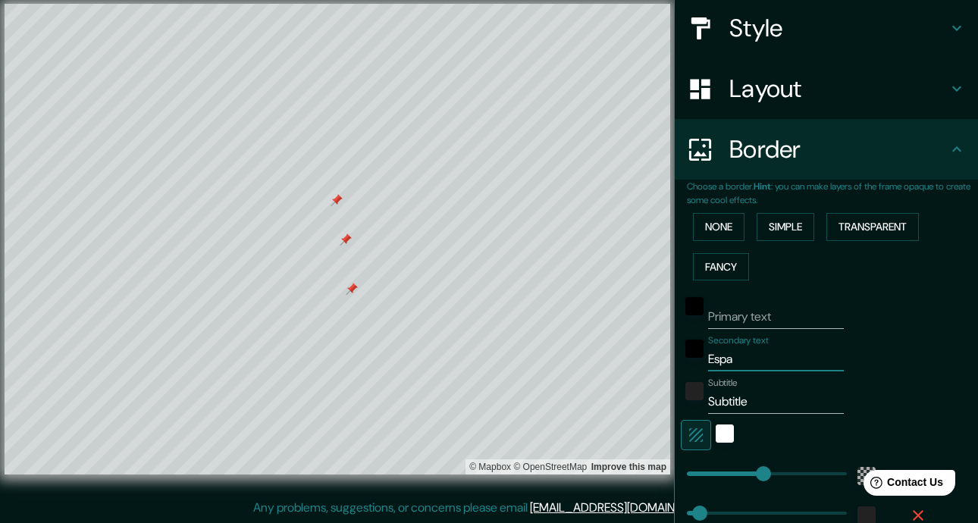
type input "Esp"
type input "421"
type input "70"
type input "Es"
type input "421"
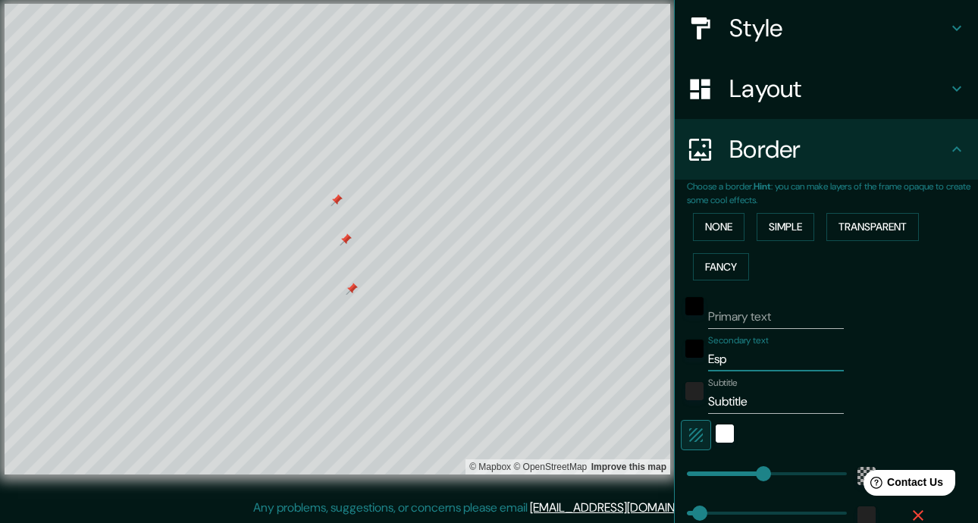
type input "70"
type input "E"
type input "421"
type input "70"
type input "421"
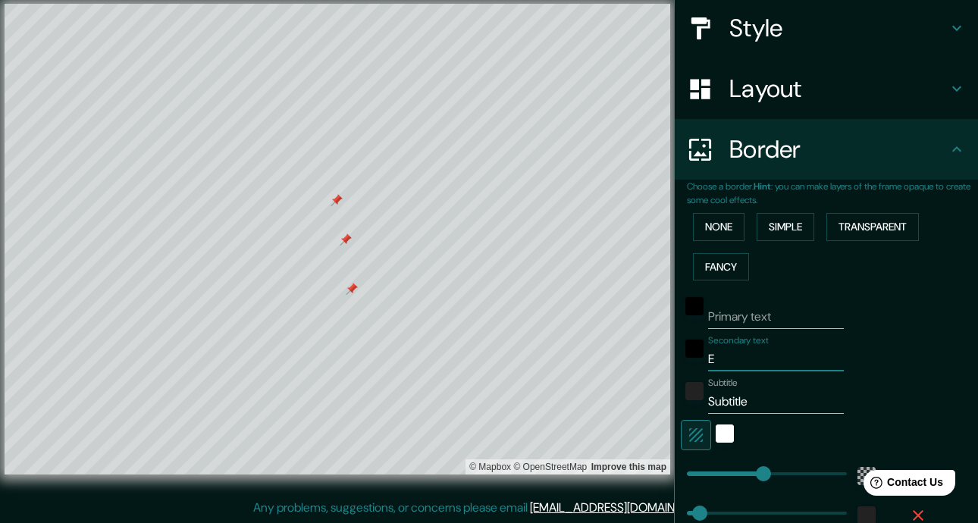
type input "70"
type input "c"
type input "421"
type input "70"
type input "ce"
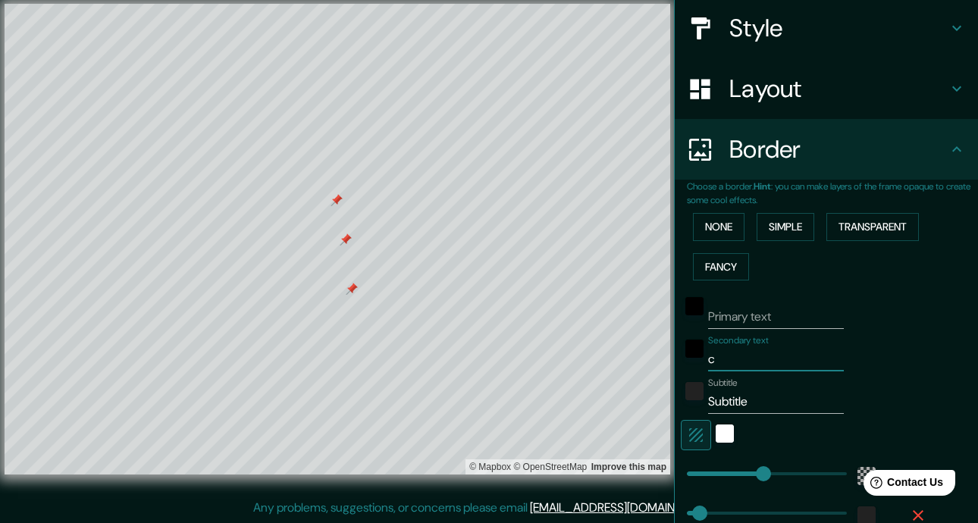
type input "421"
type input "70"
type input "cen"
type input "421"
type input "70"
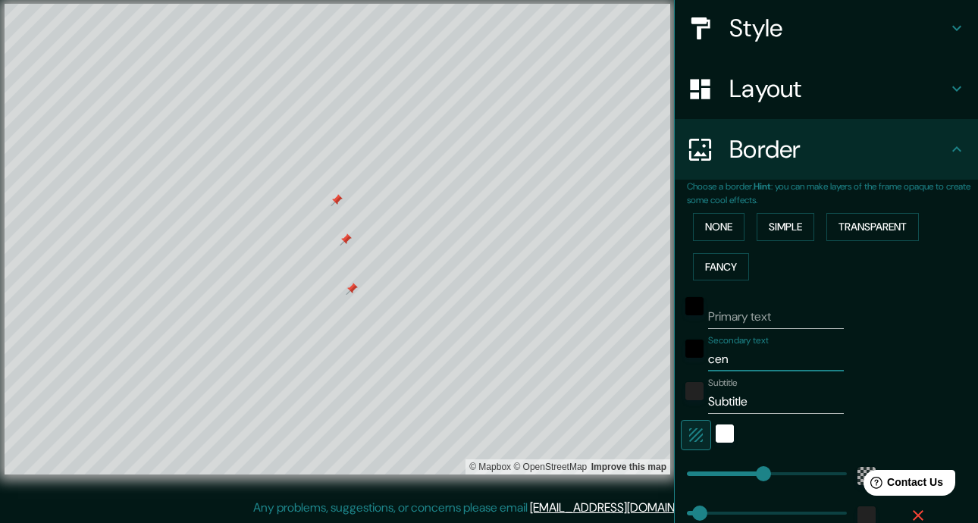
type input "cent"
type input "421"
type input "70"
type input "centr"
type input "421"
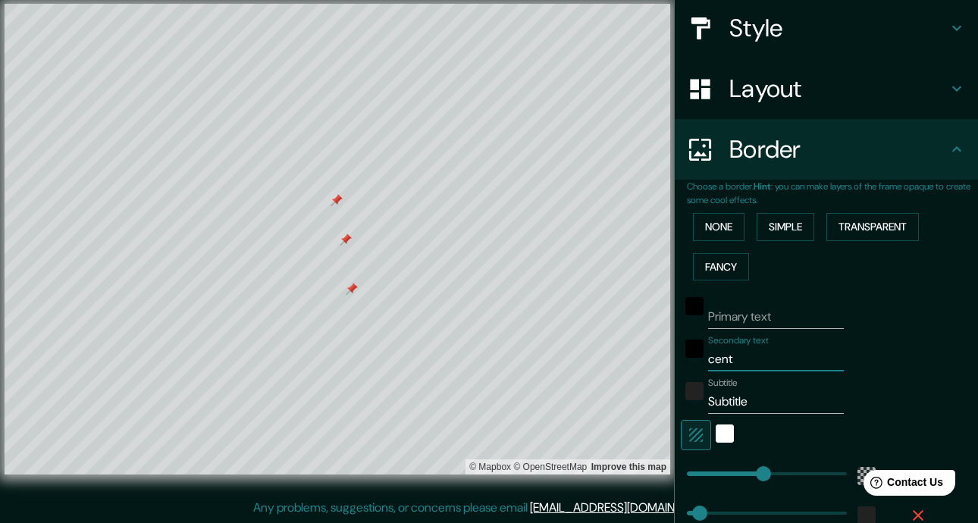
type input "70"
type input "centro"
type input "421"
type input "70"
type input "centros"
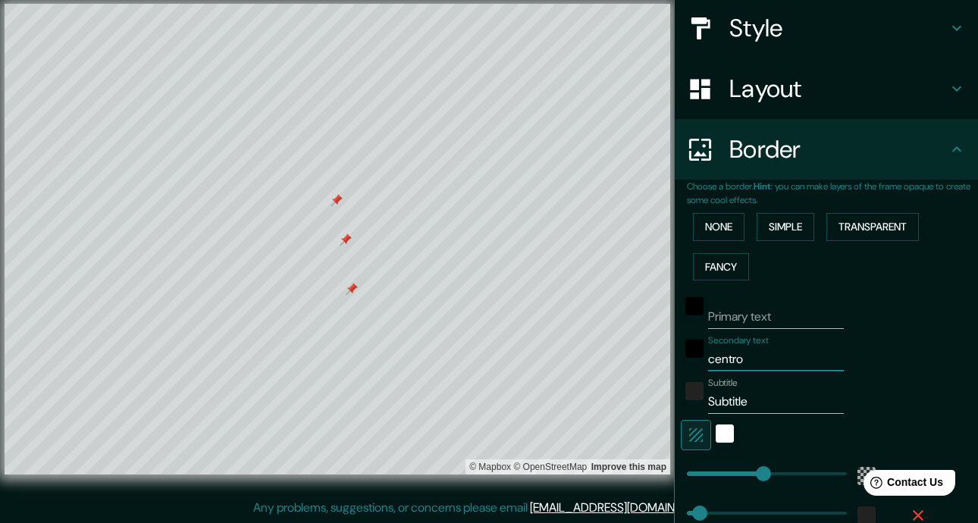
type input "421"
type input "70"
type input "centros"
drag, startPoint x: 758, startPoint y: 405, endPoint x: 681, endPoint y: 393, distance: 78.1
click at [681, 393] on div "Subtitle Subtitle" at bounding box center [805, 395] width 249 height 36
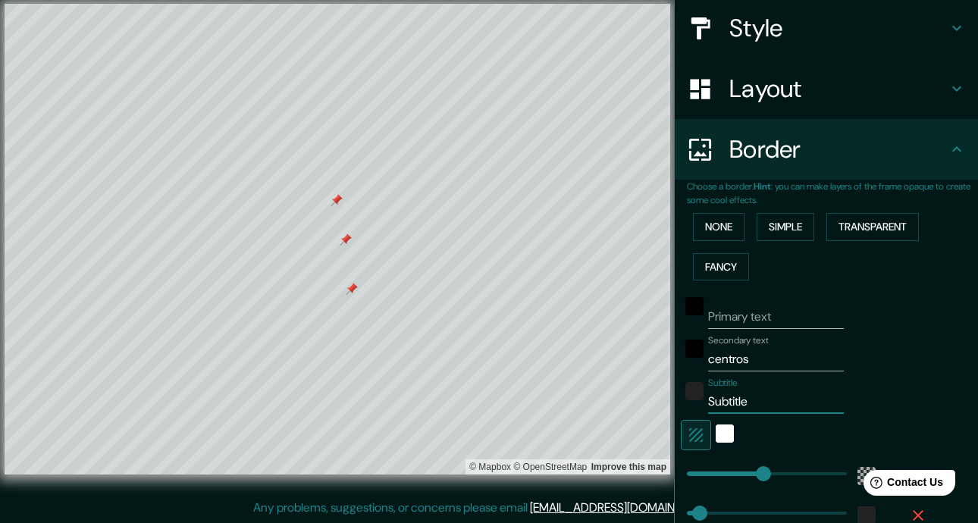
type input "e"
type input "421"
type input "70"
type input "es"
type input "421"
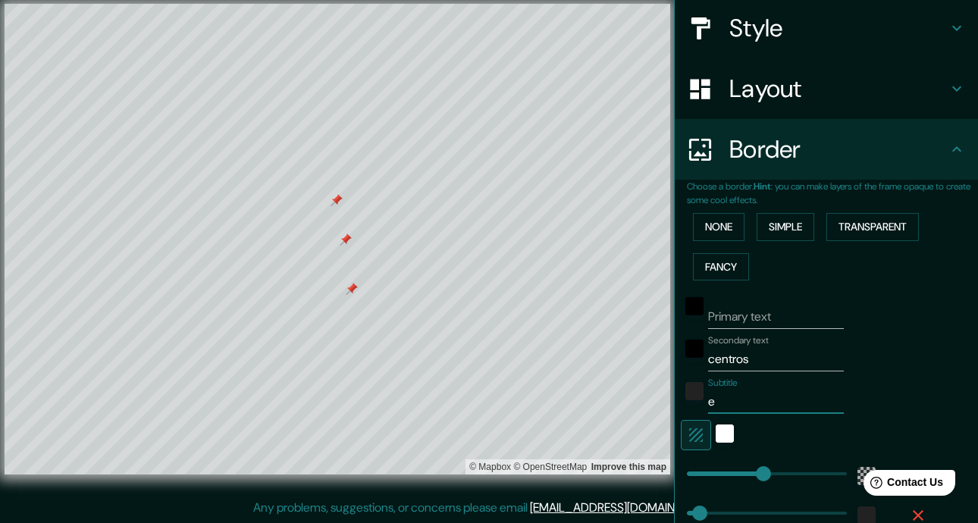
type input "70"
type input "e"
type input "421"
type input "70"
type input "421"
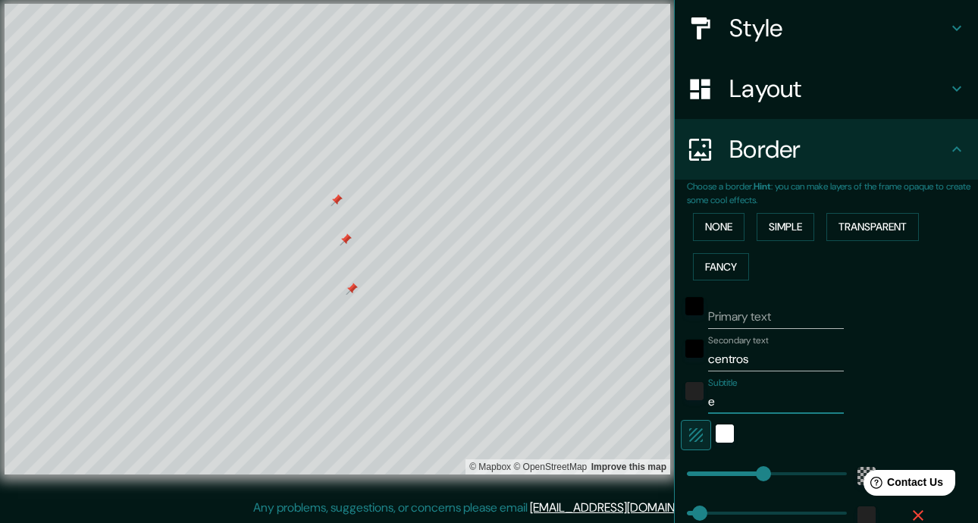
type input "70"
type input "E"
type input "421"
type input "70"
type input "Es"
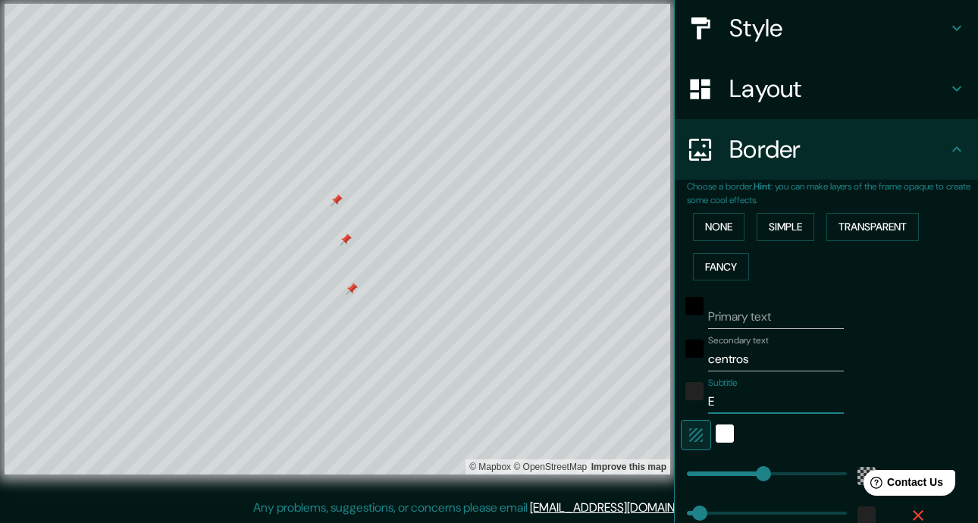
type input "421"
type input "70"
type input "E"
type input "421"
type input "70"
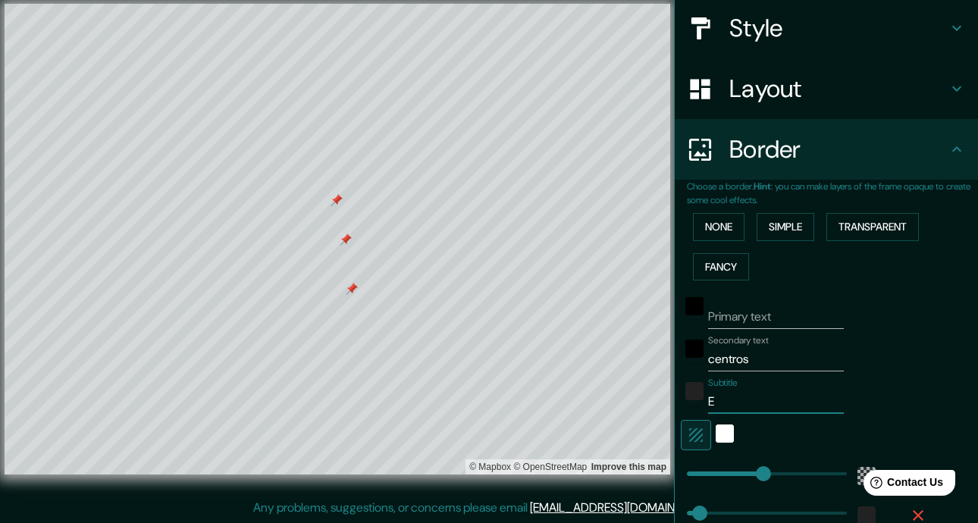
type input "421"
type input "70"
type input "a"
type input "421"
type input "70"
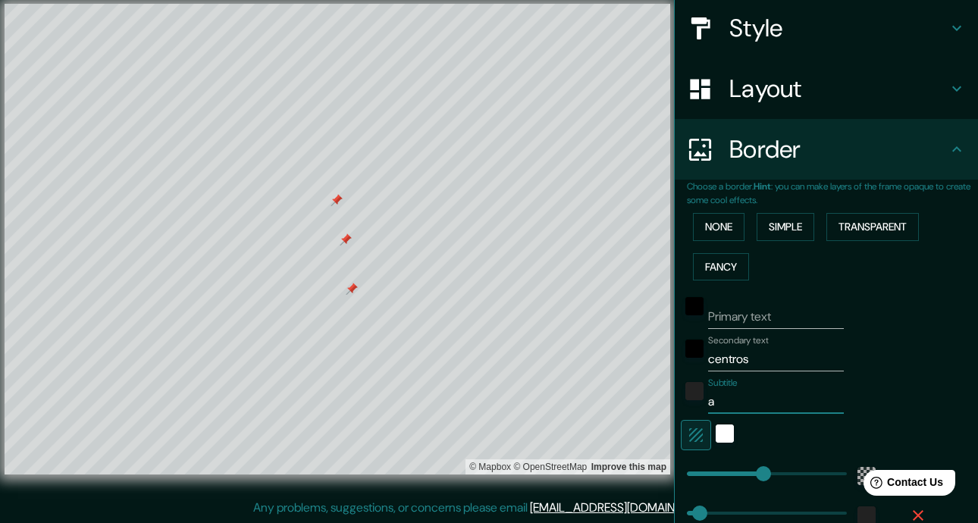
type input "ac"
type input "421"
type input "70"
type input "aca"
type input "421"
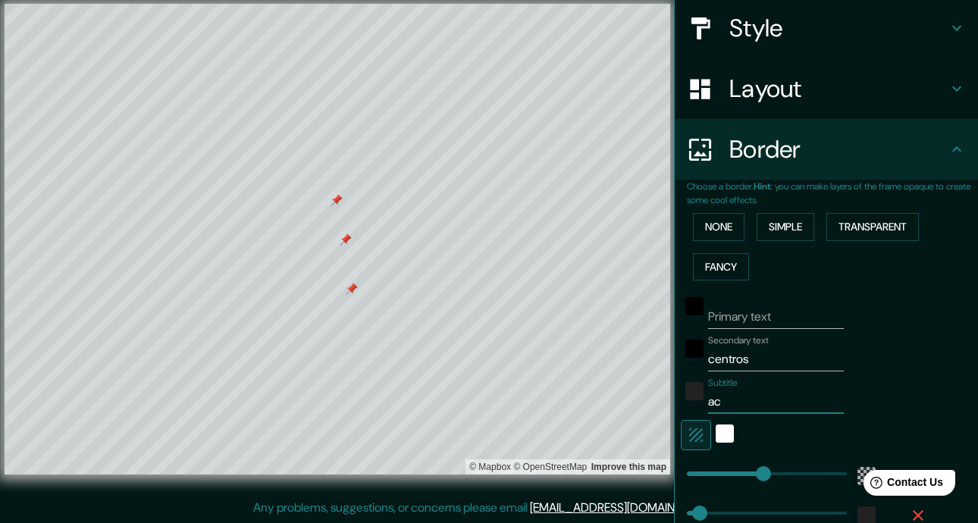
type input "70"
type input "acad"
type input "421"
type input "70"
type input "aca"
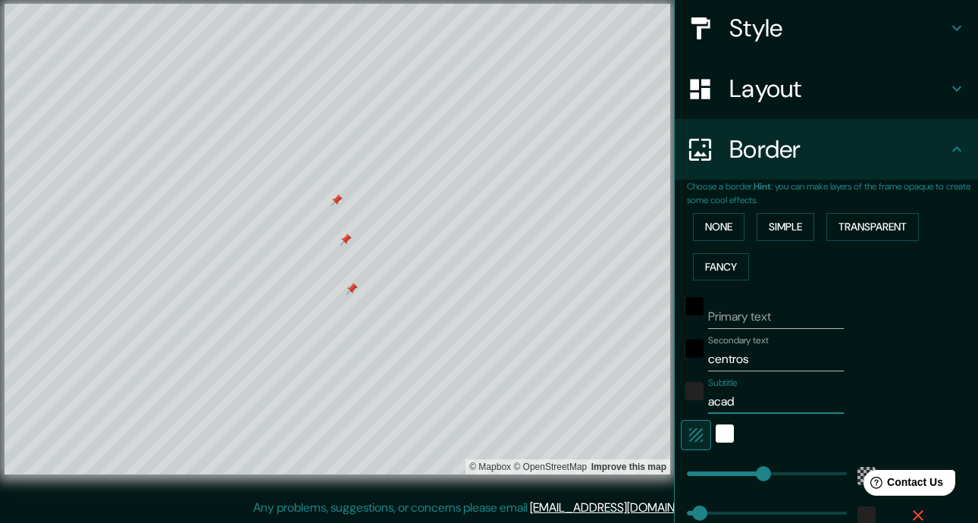
type input "421"
type input "70"
type input "ac"
type input "421"
type input "70"
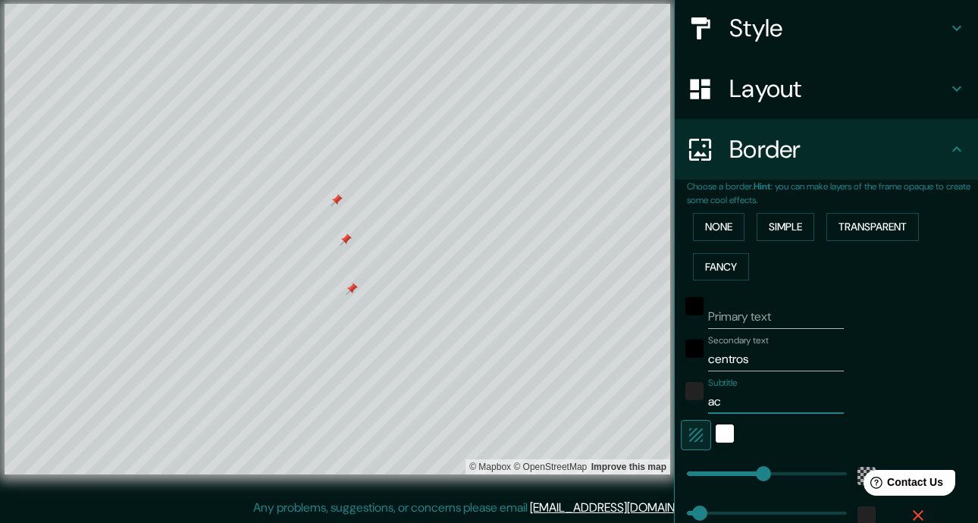
type input "a"
type input "421"
type input "70"
type input "421"
type input "70"
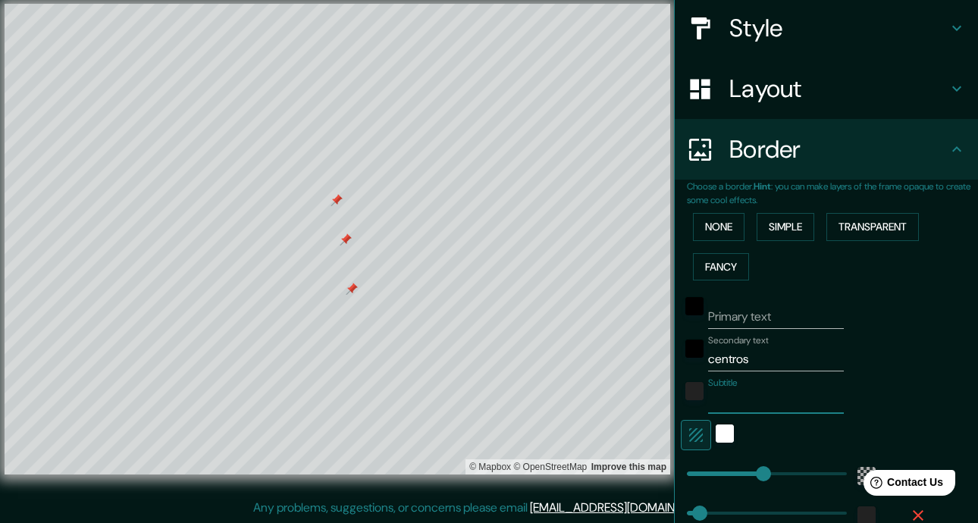
type input "C"
type input "421"
type input "70"
type input "Ce"
type input "421"
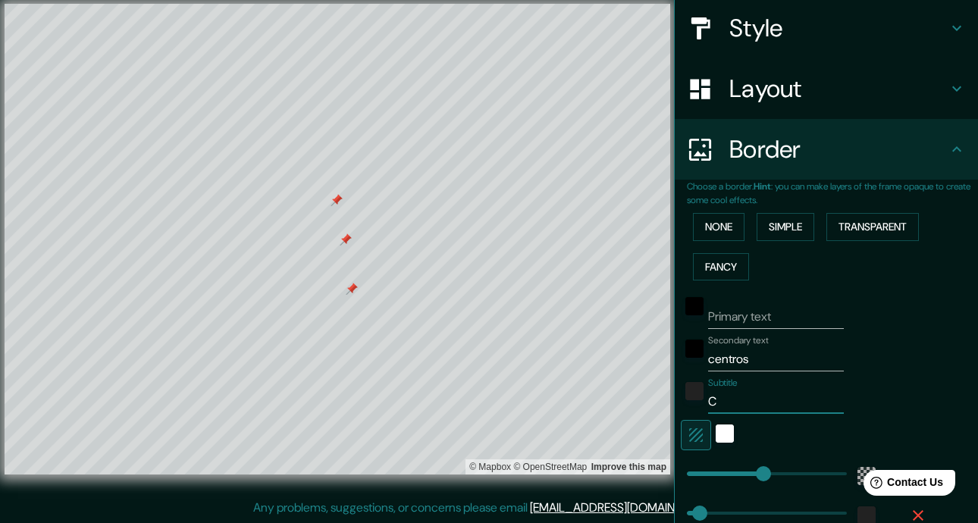
type input "70"
type input "Cen"
type input "421"
type input "70"
type input "Cent"
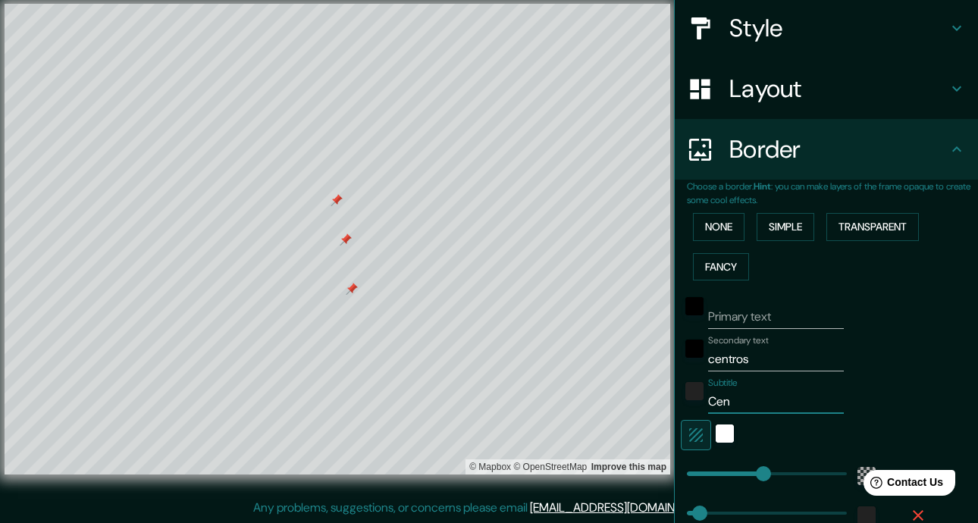
type input "421"
type input "70"
type input "Centr"
type input "421"
type input "70"
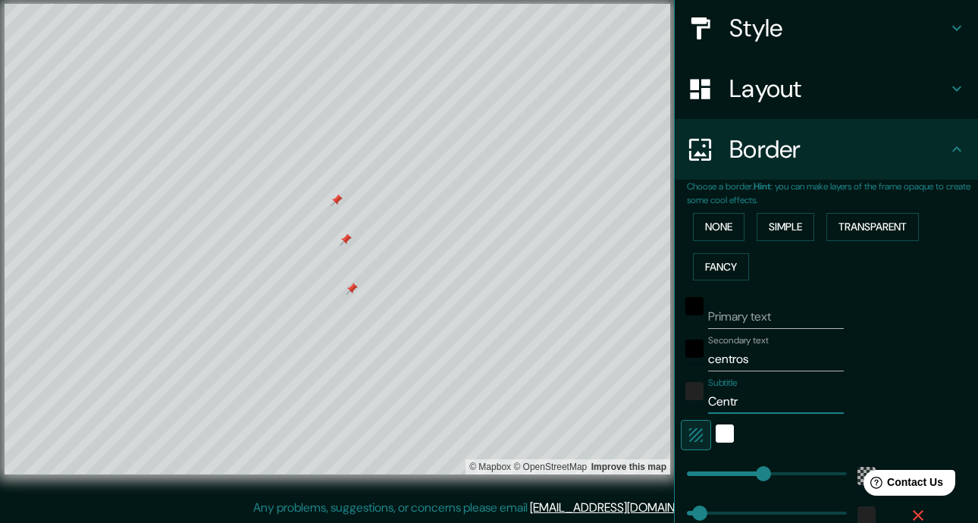
type input "Centro"
type input "421"
type input "70"
type input "Centros"
type input "421"
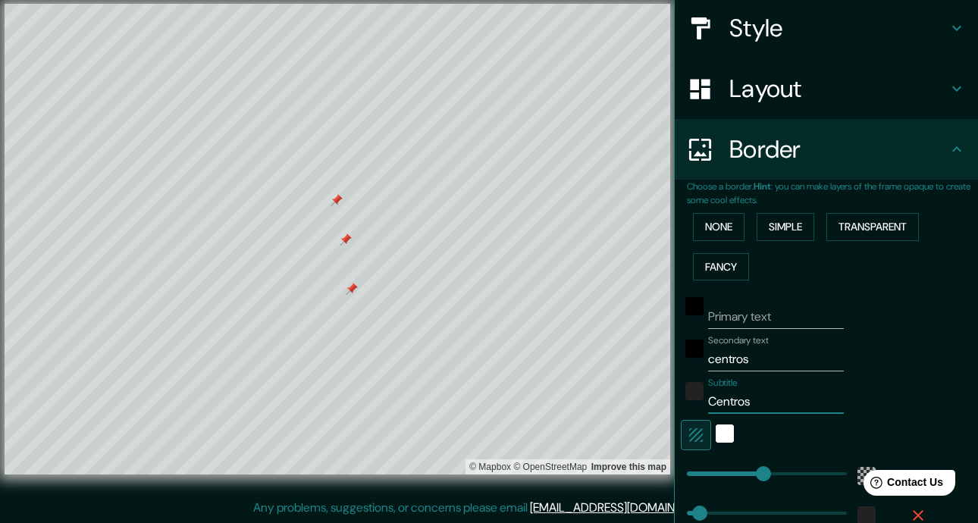
type input "70"
type input "Centros"
type input "421"
type input "70"
type input "Centros c"
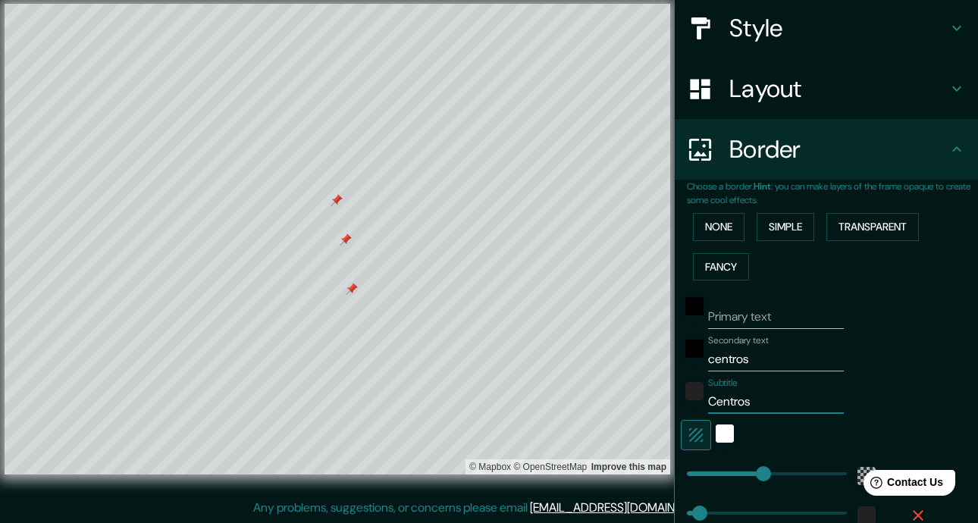
type input "421"
type input "70"
type input "Centros"
type input "421"
type input "70"
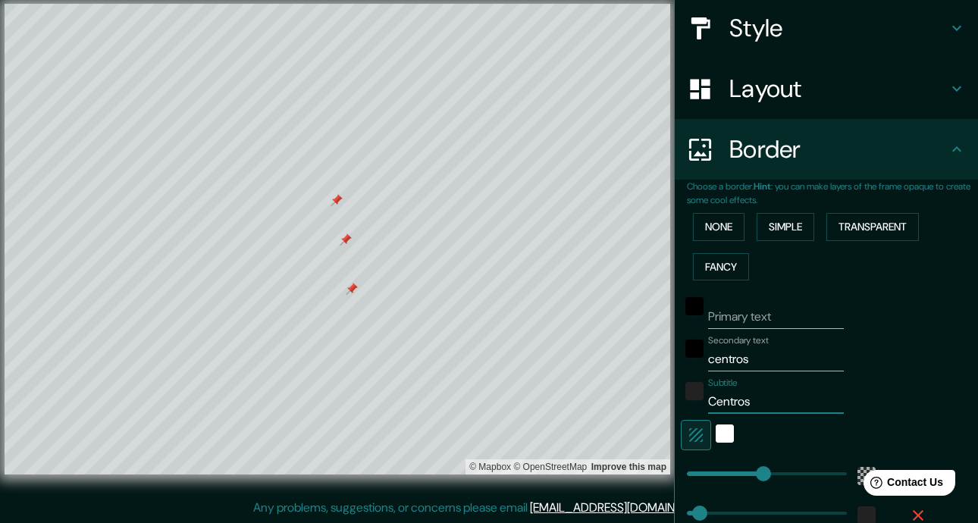
type input "Centros a"
type input "421"
type input "70"
type input "Centros ac"
type input "421"
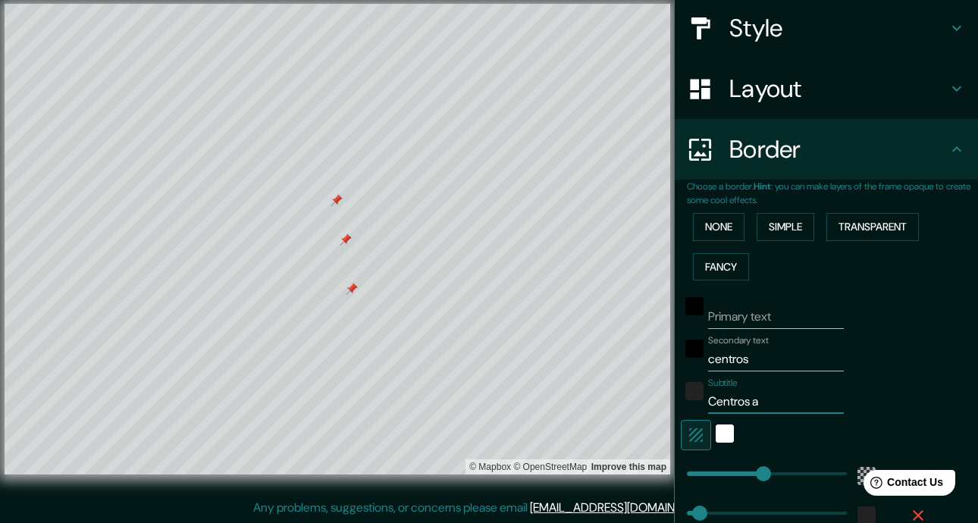
type input "70"
click at [616, 358] on div "Mappin Location [GEOGRAPHIC_DATA][PERSON_NAME], [GEOGRAPHIC_DATA][PERSON_NAME],…" at bounding box center [489, 251] width 978 height 543
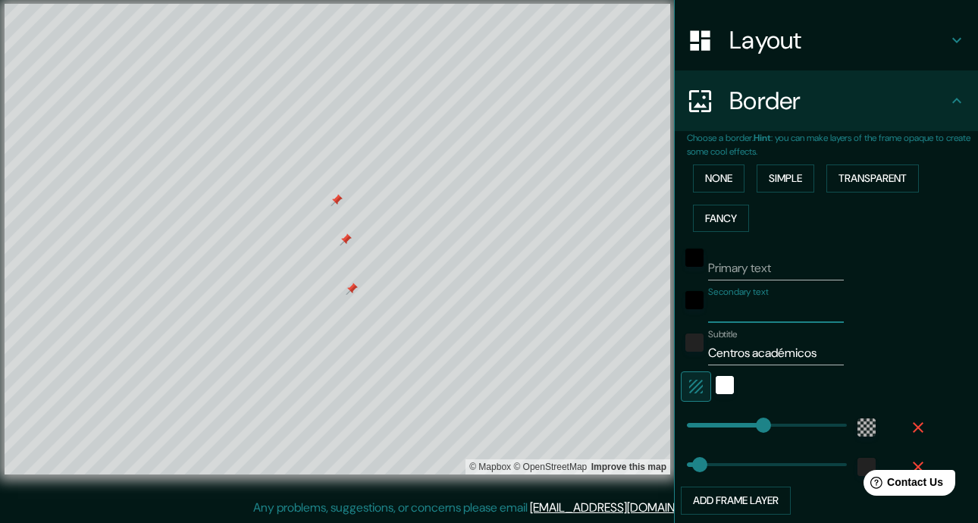
scroll to position [249, 0]
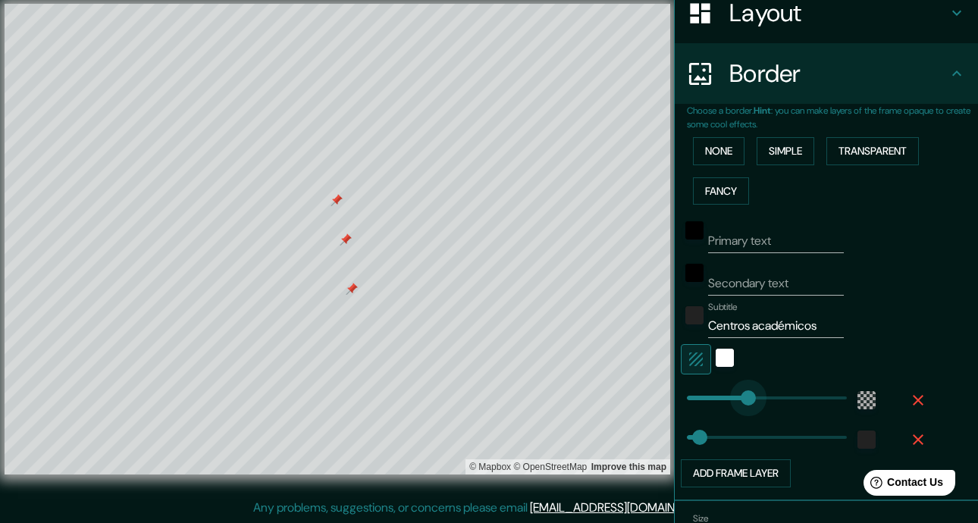
drag, startPoint x: 746, startPoint y: 395, endPoint x: 739, endPoint y: 400, distance: 8.6
drag, startPoint x: 748, startPoint y: 396, endPoint x: 779, endPoint y: 396, distance: 31.1
drag, startPoint x: 780, startPoint y: 396, endPoint x: 821, endPoint y: 397, distance: 40.9
drag, startPoint x: 824, startPoint y: 397, endPoint x: 835, endPoint y: 396, distance: 11.4
drag, startPoint x: 820, startPoint y: 400, endPoint x: 718, endPoint y: 406, distance: 101.7
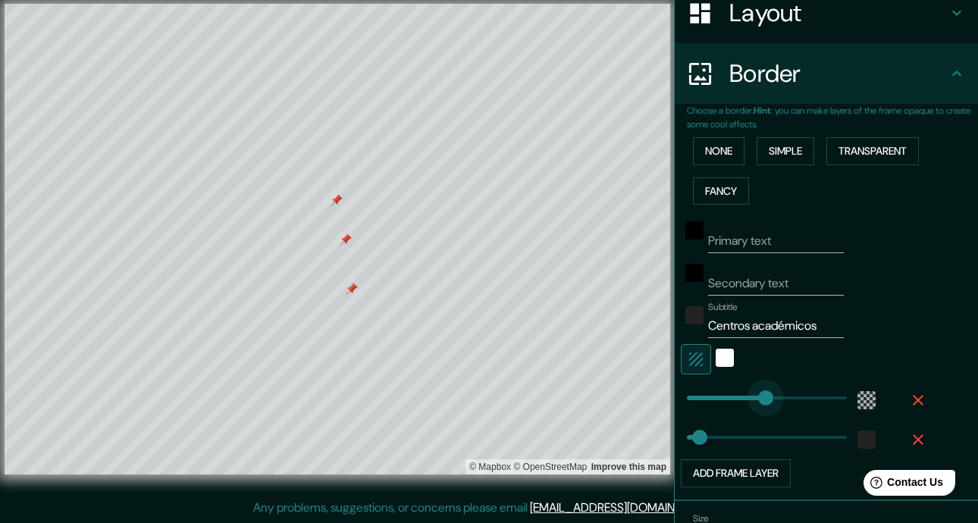
drag, startPoint x: 724, startPoint y: 404, endPoint x: 755, endPoint y: 405, distance: 30.3
drag, startPoint x: 759, startPoint y: 402, endPoint x: 770, endPoint y: 401, distance: 10.6
click at [858, 399] on div "color-55555544" at bounding box center [866, 400] width 18 height 18
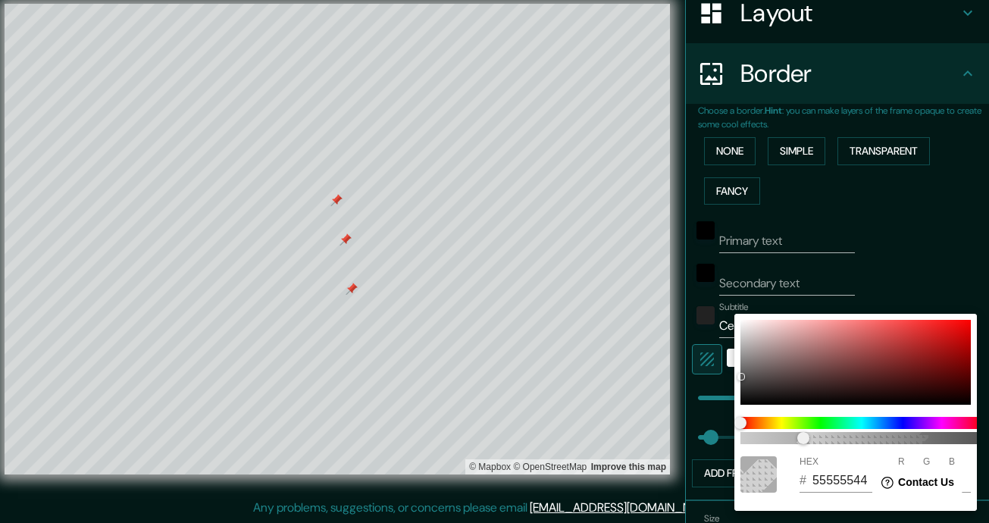
click at [904, 268] on div at bounding box center [494, 261] width 989 height 523
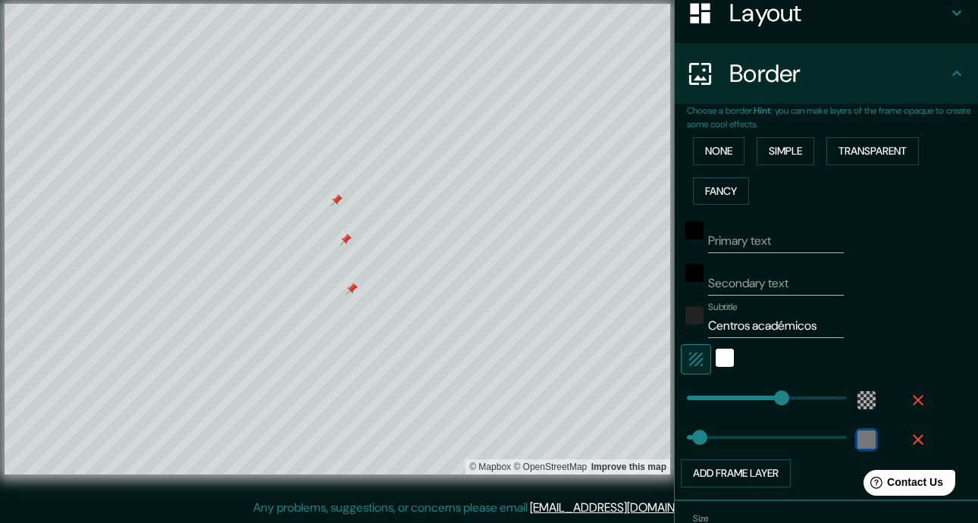
click at [857, 444] on div "color-222222" at bounding box center [866, 439] width 18 height 18
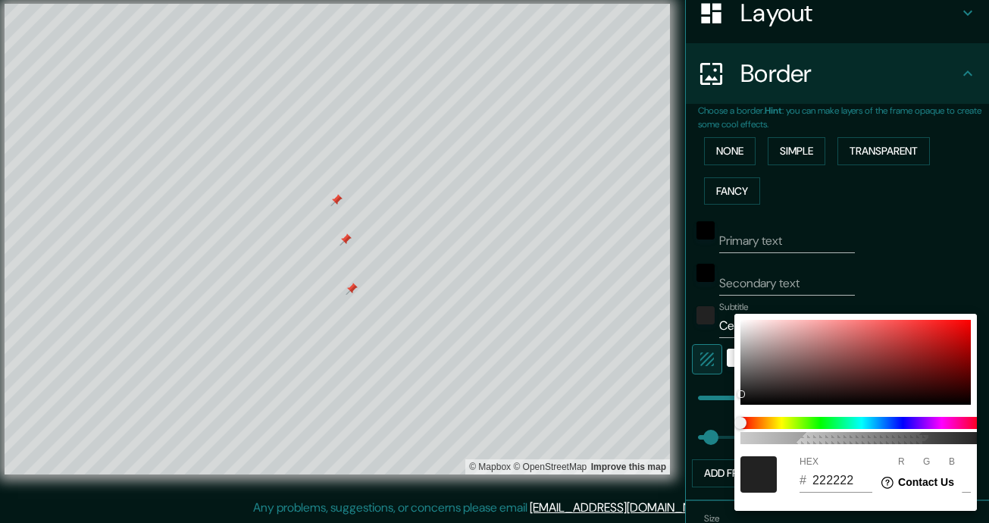
click at [907, 258] on div at bounding box center [494, 261] width 989 height 523
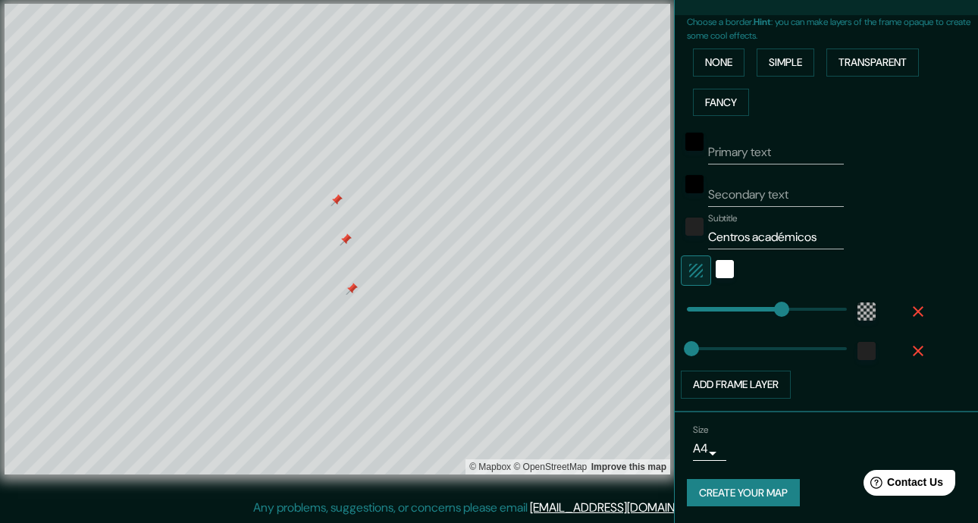
scroll to position [339, 0]
click at [912, 346] on icon "button" at bounding box center [918, 349] width 18 height 18
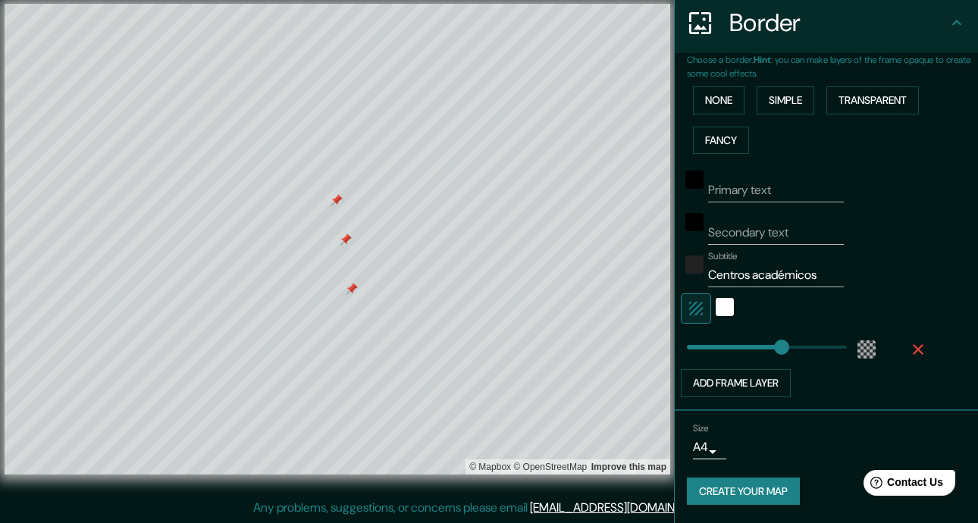
scroll to position [300, 0]
click at [749, 385] on button "Add frame layer" at bounding box center [736, 383] width 110 height 28
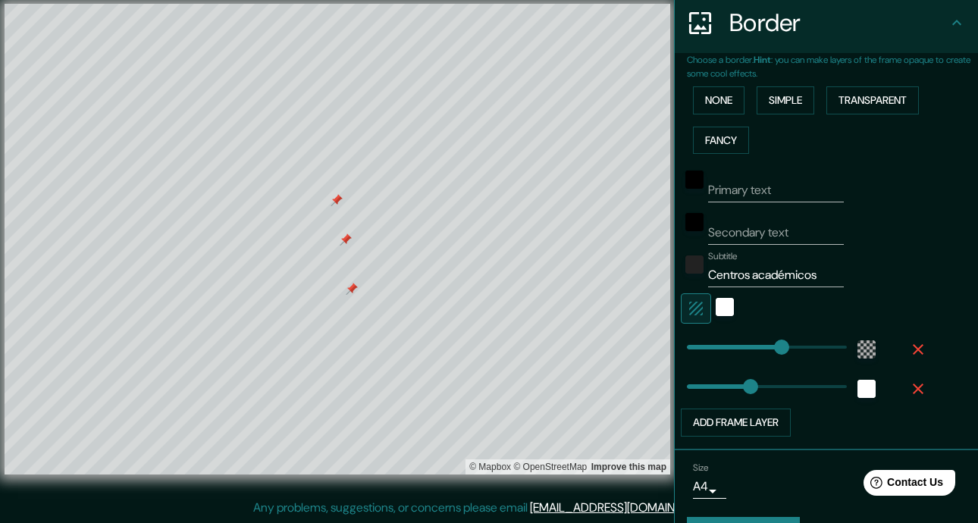
click at [949, 387] on div "Primary text Secondary text Subtitle Centros académicos Add frame layer" at bounding box center [832, 298] width 291 height 277
click at [909, 387] on icon "button" at bounding box center [918, 389] width 18 height 18
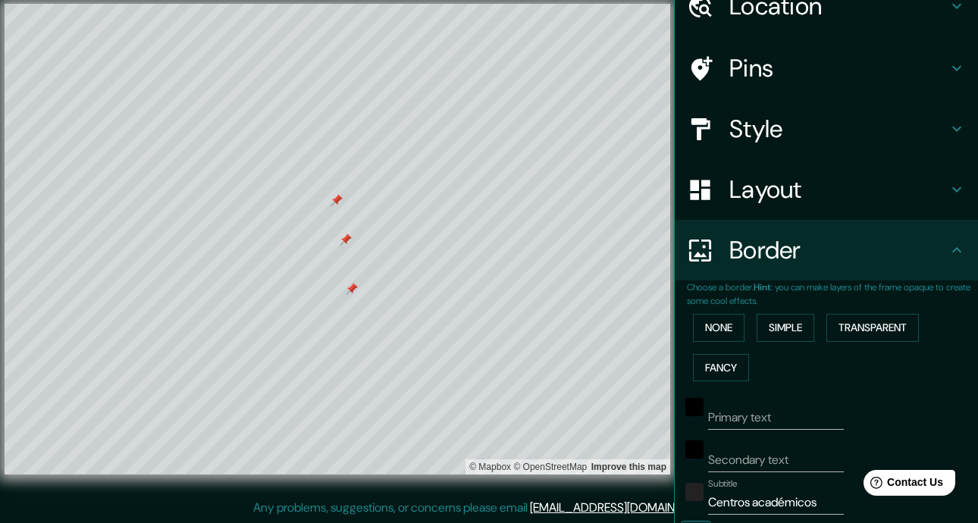
click at [797, 180] on h4 "Layout" at bounding box center [838, 189] width 218 height 30
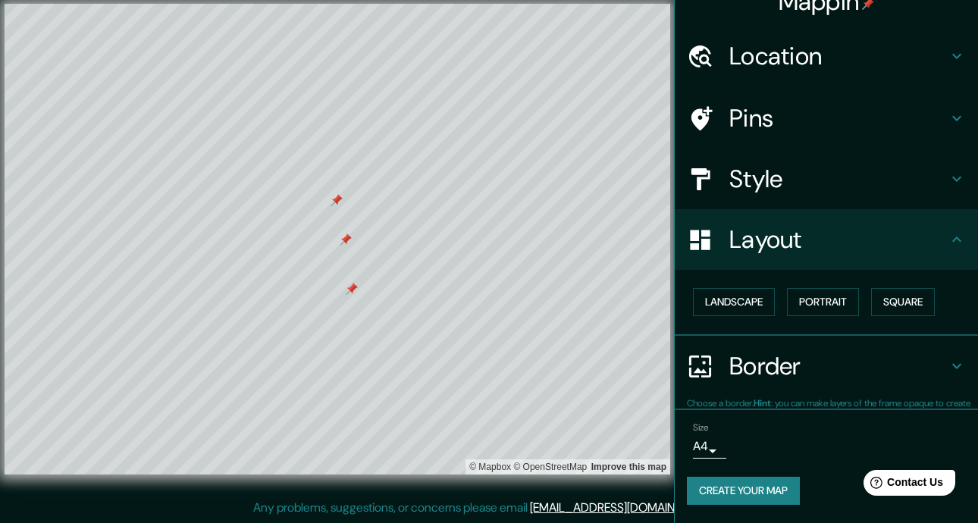
scroll to position [22, 0]
click at [731, 299] on button "Landscape" at bounding box center [734, 303] width 82 height 28
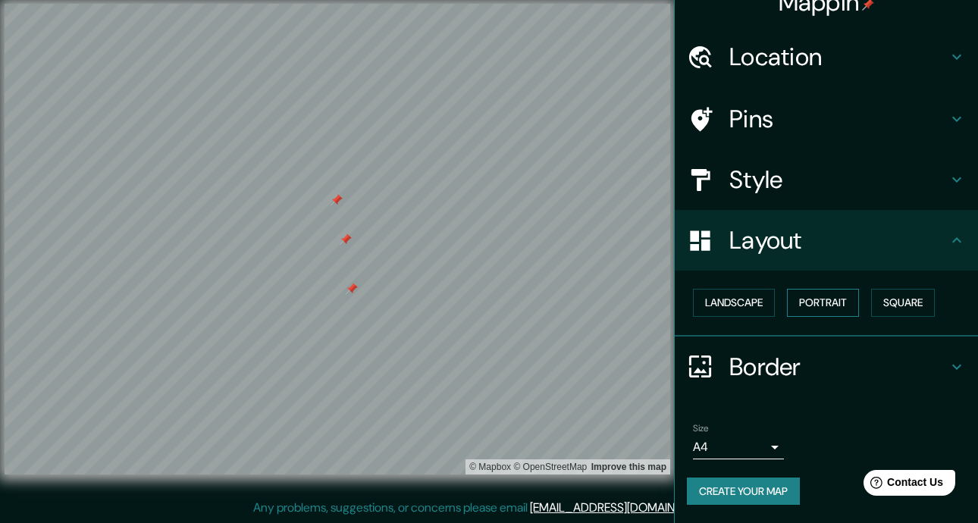
click at [817, 299] on button "Portrait" at bounding box center [823, 303] width 72 height 28
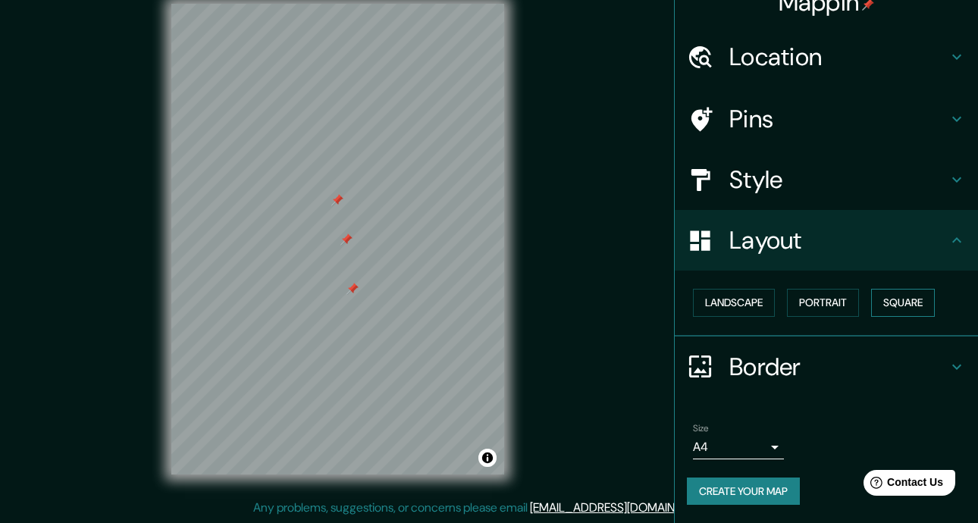
click at [916, 303] on button "Square" at bounding box center [903, 303] width 64 height 28
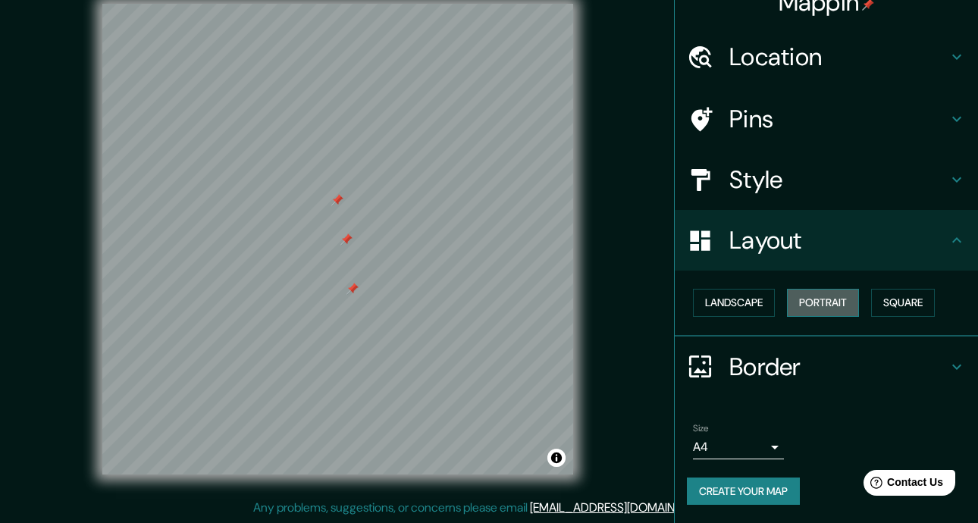
click at [829, 308] on button "Portrait" at bounding box center [823, 303] width 72 height 28
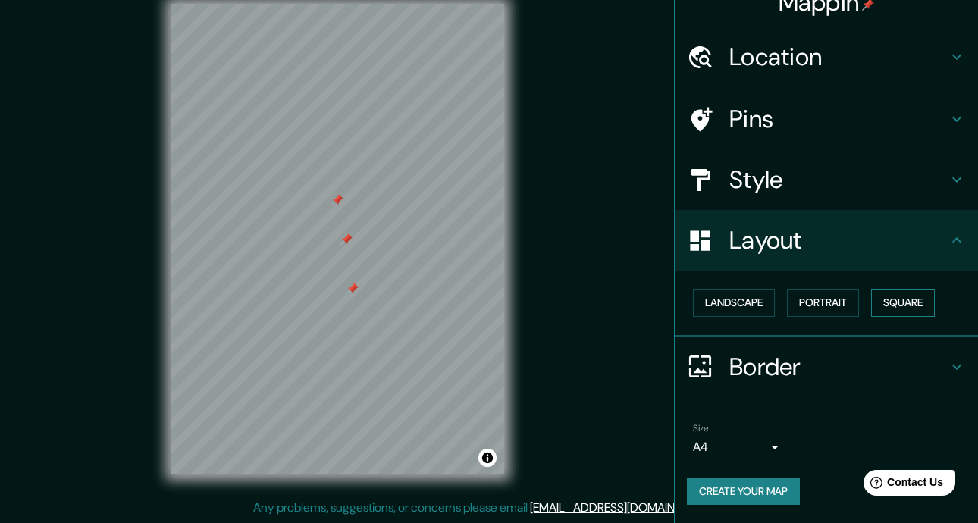
click at [883, 301] on button "Square" at bounding box center [903, 303] width 64 height 28
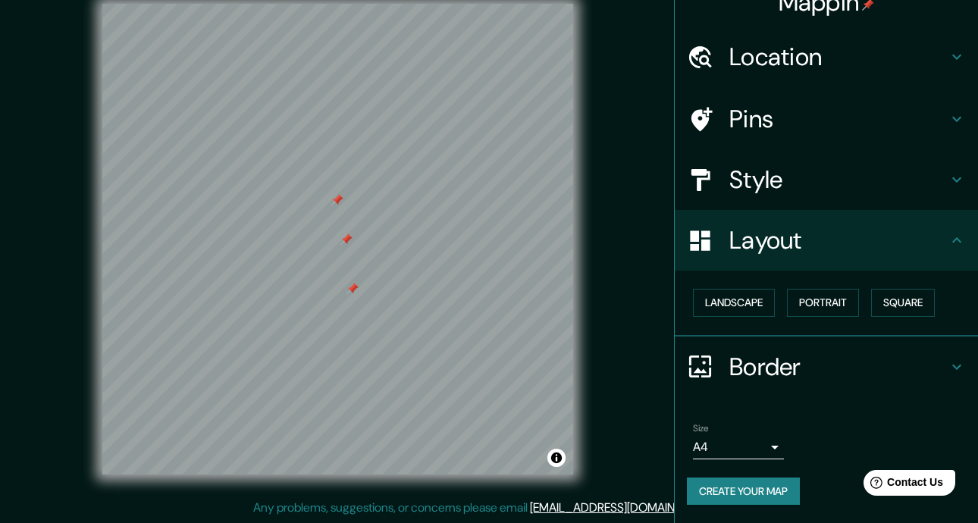
click at [887, 366] on h4 "Border" at bounding box center [838, 367] width 218 height 30
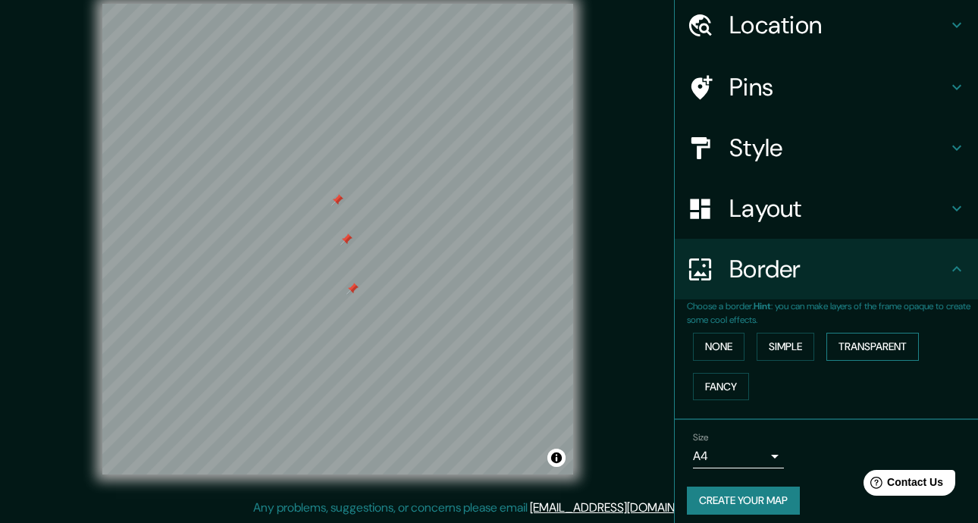
scroll to position [64, 0]
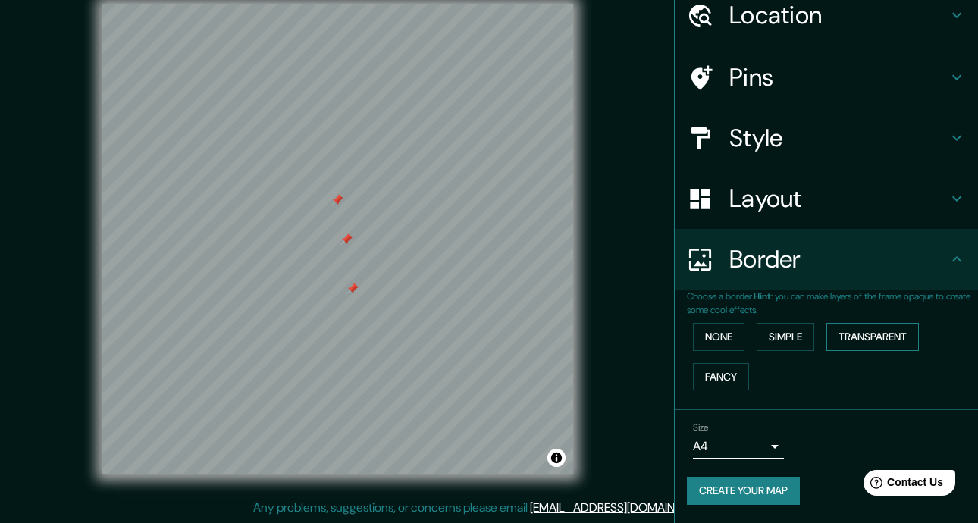
click at [853, 337] on button "Transparent" at bounding box center [872, 337] width 92 height 28
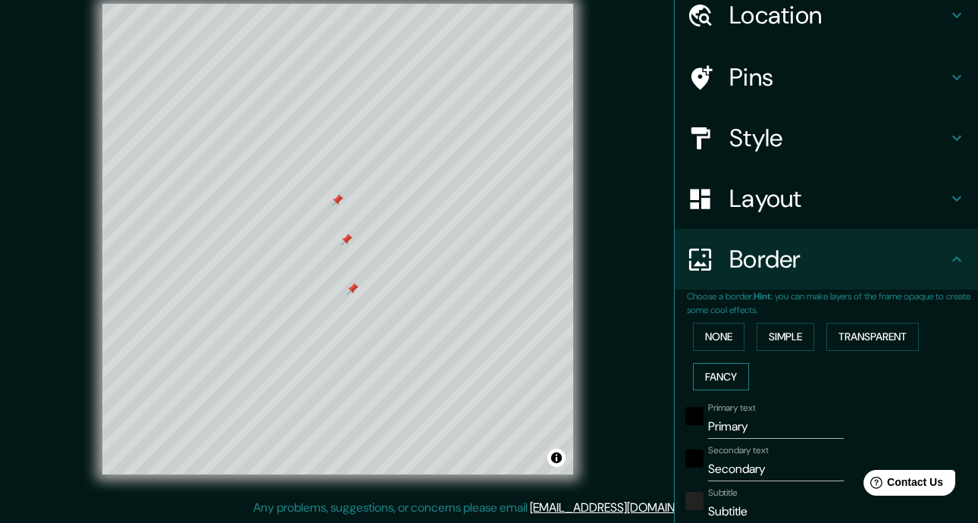
click at [703, 382] on button "Fancy" at bounding box center [721, 377] width 56 height 28
click at [912, 336] on button "Transparent" at bounding box center [872, 337] width 92 height 28
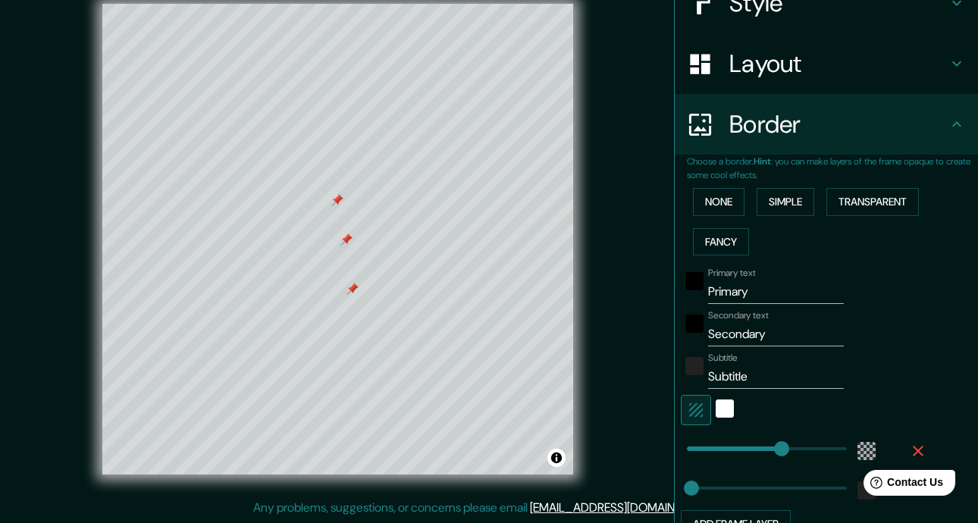
scroll to position [339, 0]
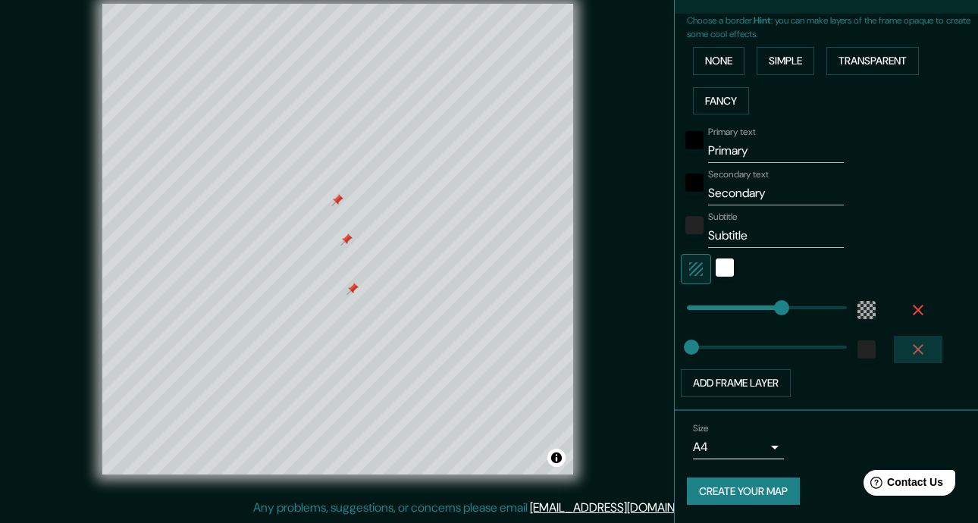
click at [909, 346] on icon "button" at bounding box center [918, 349] width 18 height 18
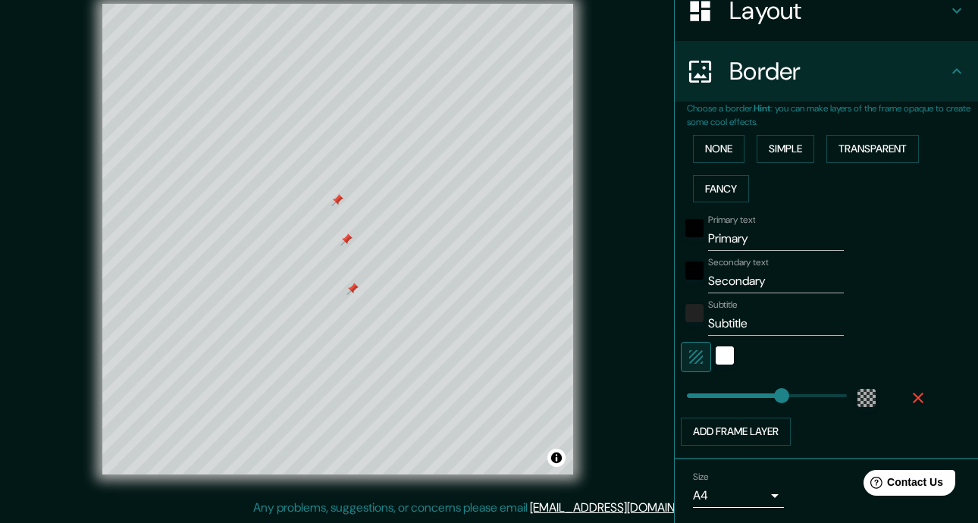
scroll to position [224, 0]
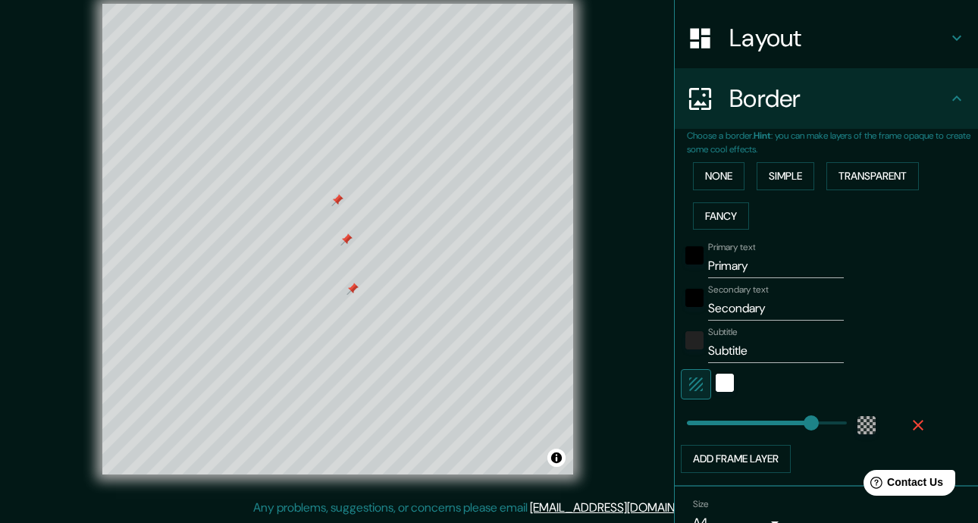
drag, startPoint x: 799, startPoint y: 421, endPoint x: 819, endPoint y: 419, distance: 19.8
drag, startPoint x: 817, startPoint y: 421, endPoint x: 863, endPoint y: 421, distance: 46.2
drag, startPoint x: 833, startPoint y: 419, endPoint x: 819, endPoint y: 419, distance: 13.6
click at [754, 349] on input "Subtitle" at bounding box center [776, 351] width 136 height 24
drag, startPoint x: 731, startPoint y: 342, endPoint x: 671, endPoint y: 340, distance: 59.9
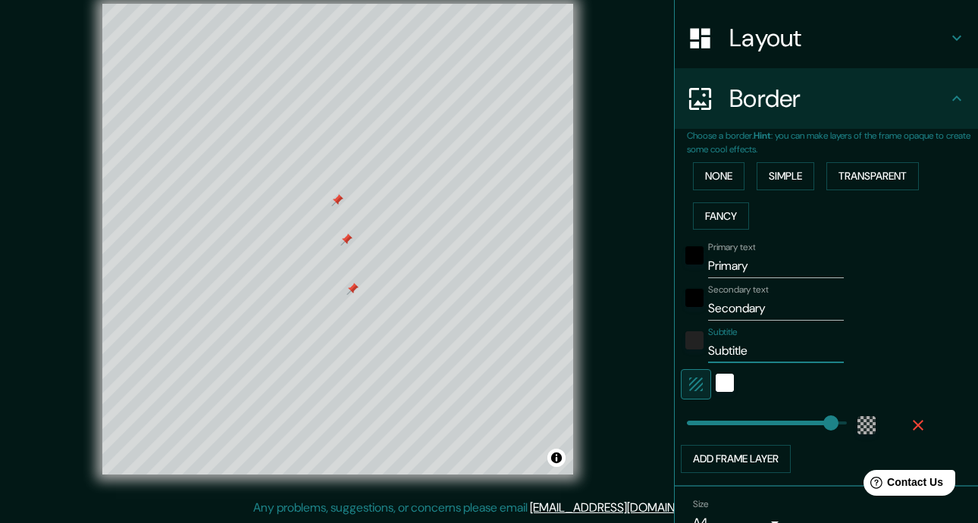
click at [681, 340] on div "Subtitle Subtitle" at bounding box center [805, 345] width 249 height 36
drag, startPoint x: 765, startPoint y: 306, endPoint x: 609, endPoint y: 304, distance: 156.1
click at [609, 304] on div "Mappin Location [GEOGRAPHIC_DATA][PERSON_NAME], [GEOGRAPHIC_DATA][PERSON_NAME],…" at bounding box center [489, 251] width 978 height 543
drag, startPoint x: 766, startPoint y: 268, endPoint x: 637, endPoint y: 274, distance: 128.9
click at [637, 274] on div "Mappin Location [GEOGRAPHIC_DATA][PERSON_NAME], [GEOGRAPHIC_DATA][PERSON_NAME],…" at bounding box center [489, 251] width 978 height 543
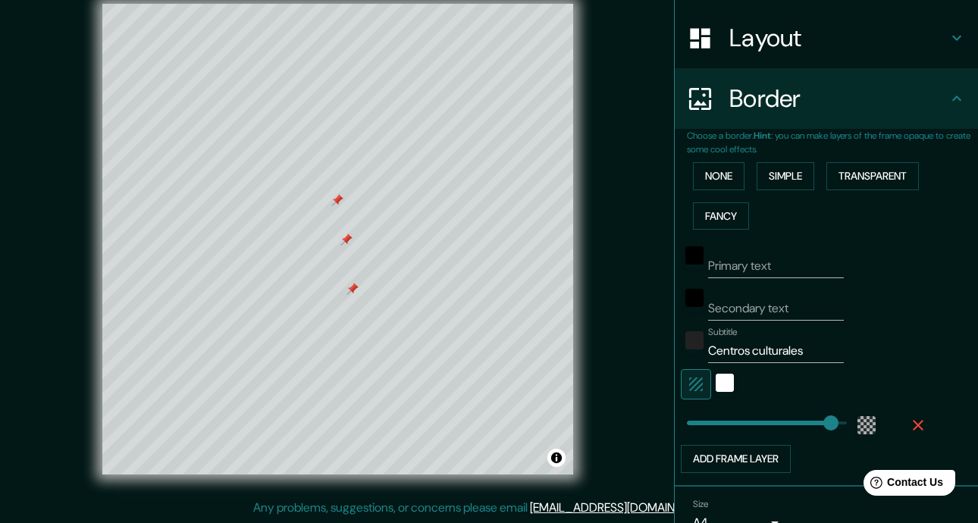
click at [893, 274] on div "Primary text" at bounding box center [805, 260] width 249 height 36
click at [915, 421] on icon "button" at bounding box center [918, 425] width 18 height 18
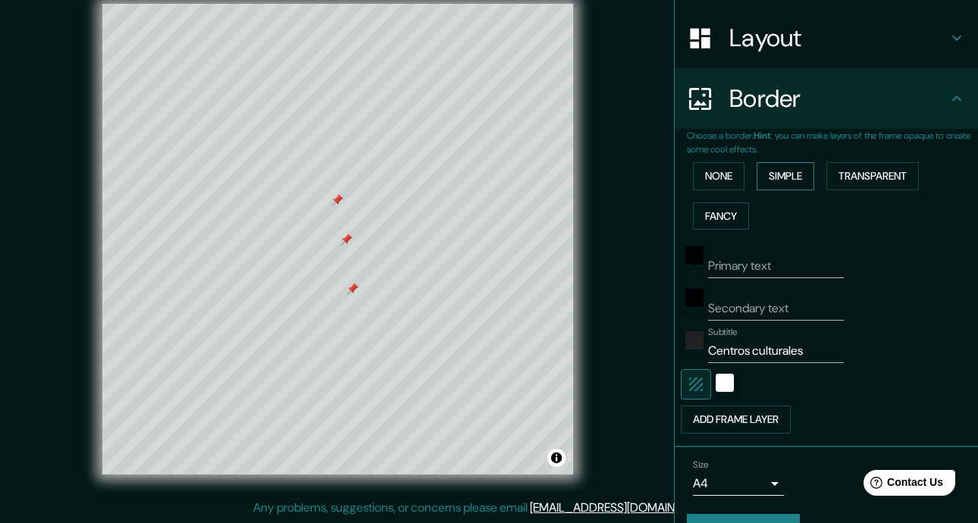
click at [769, 169] on button "Simple" at bounding box center [785, 176] width 58 height 28
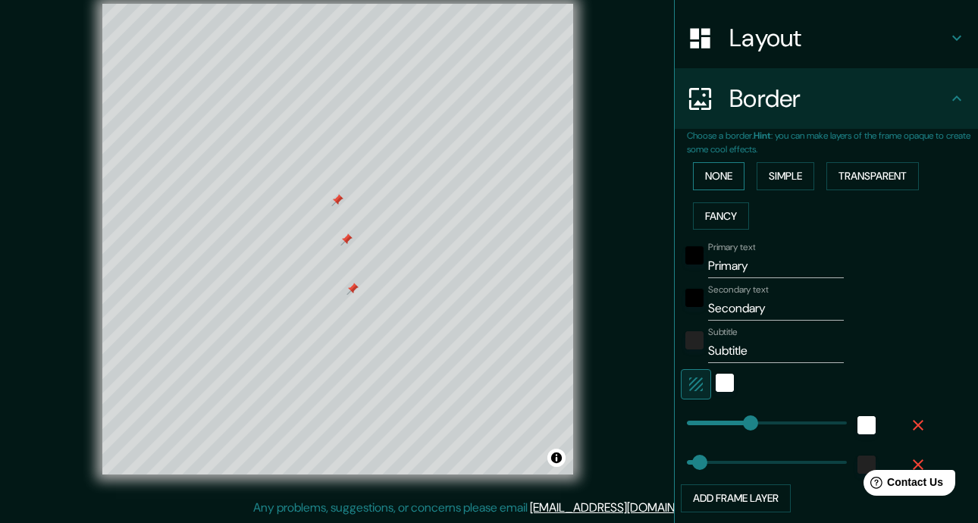
click at [724, 172] on button "None" at bounding box center [719, 176] width 52 height 28
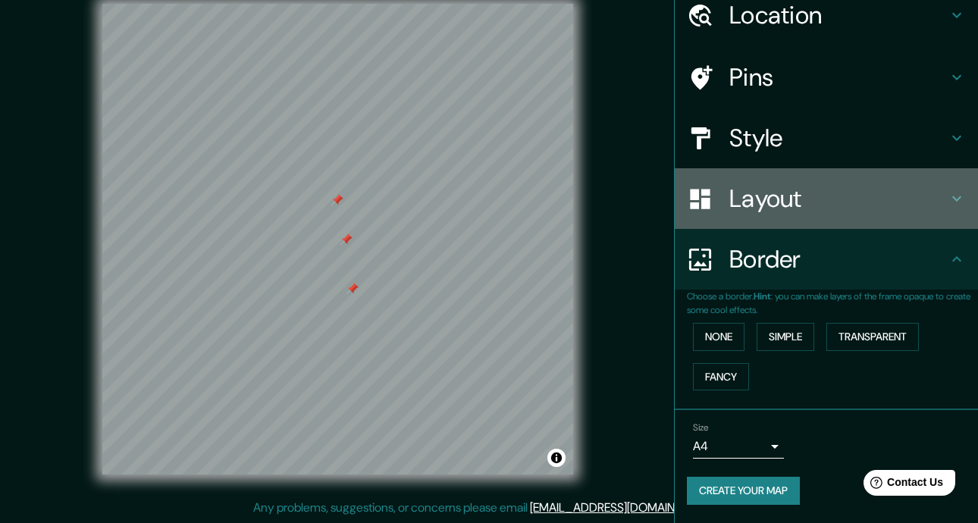
click at [729, 211] on h4 "Layout" at bounding box center [838, 198] width 218 height 30
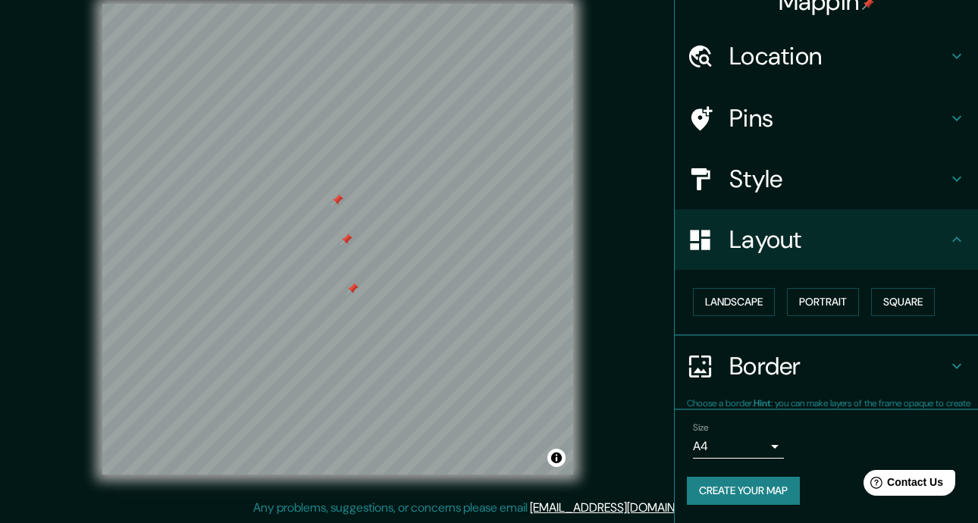
scroll to position [22, 0]
click at [777, 178] on h4 "Style" at bounding box center [838, 179] width 218 height 30
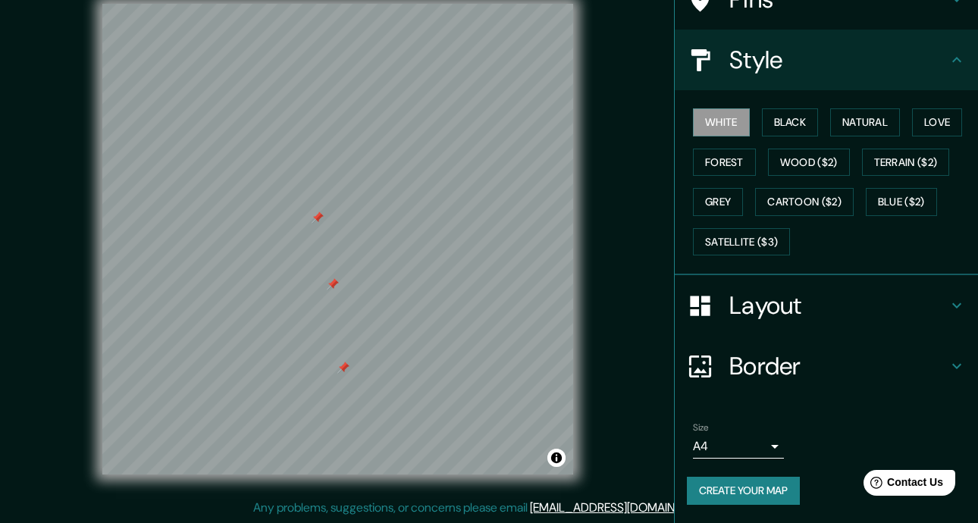
scroll to position [0, 0]
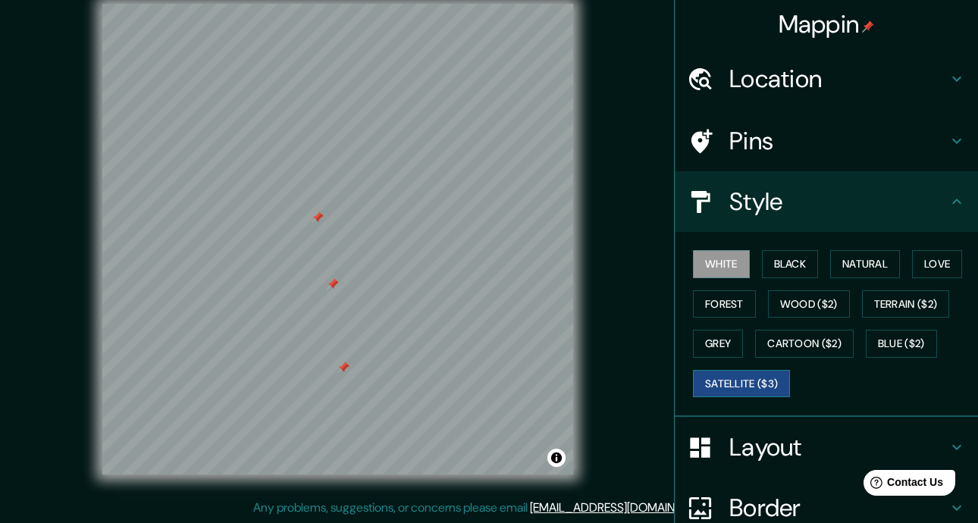
click at [733, 380] on button "Satellite ($3)" at bounding box center [741, 384] width 97 height 28
click at [919, 339] on button "Blue ($2)" at bounding box center [900, 344] width 71 height 28
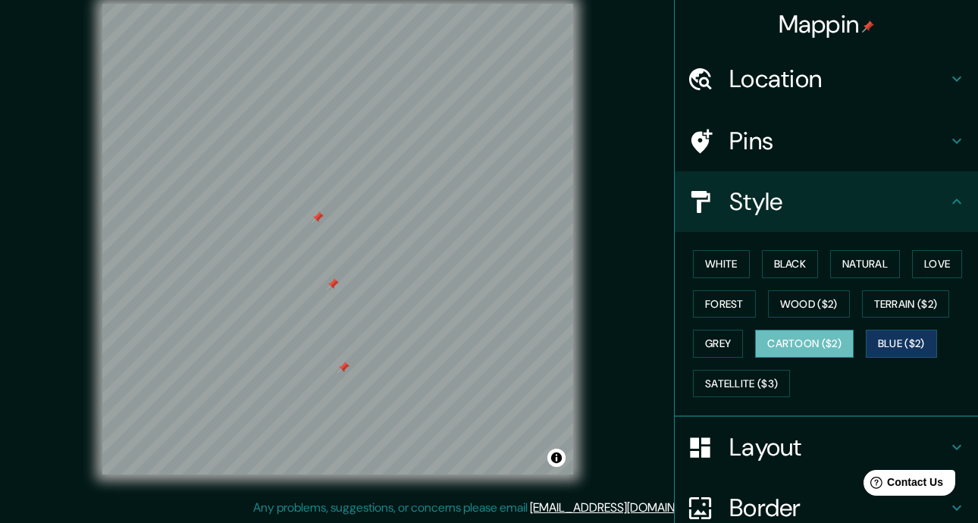
click at [813, 349] on button "Cartoon ($2)" at bounding box center [804, 344] width 99 height 28
click at [916, 335] on button "Blue ($2)" at bounding box center [900, 344] width 71 height 28
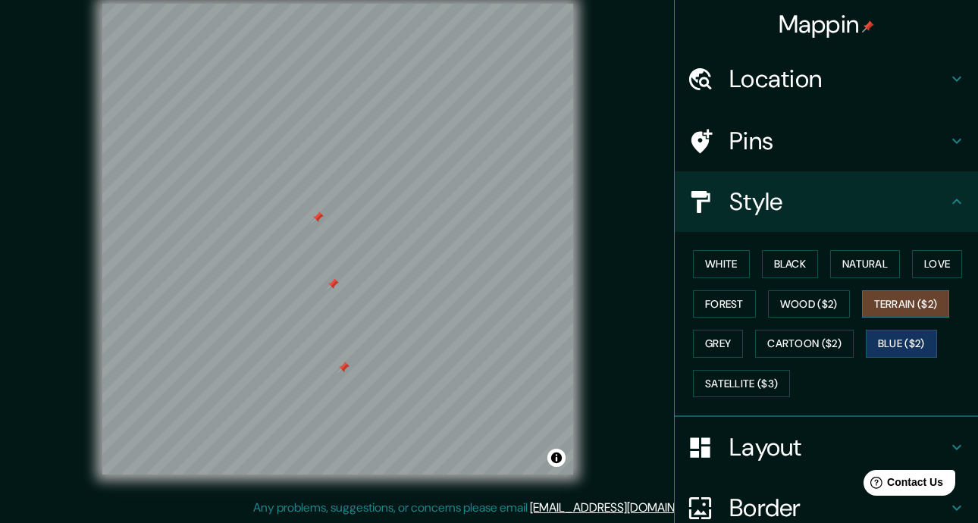
click at [914, 316] on button "Terrain ($2)" at bounding box center [906, 304] width 88 height 28
click at [815, 311] on button "Wood ($2)" at bounding box center [809, 304] width 82 height 28
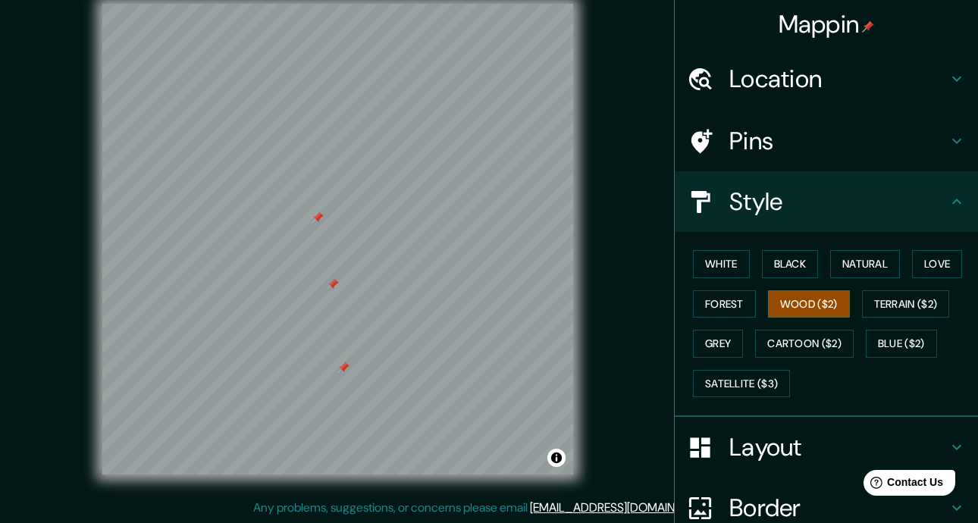
scroll to position [142, 0]
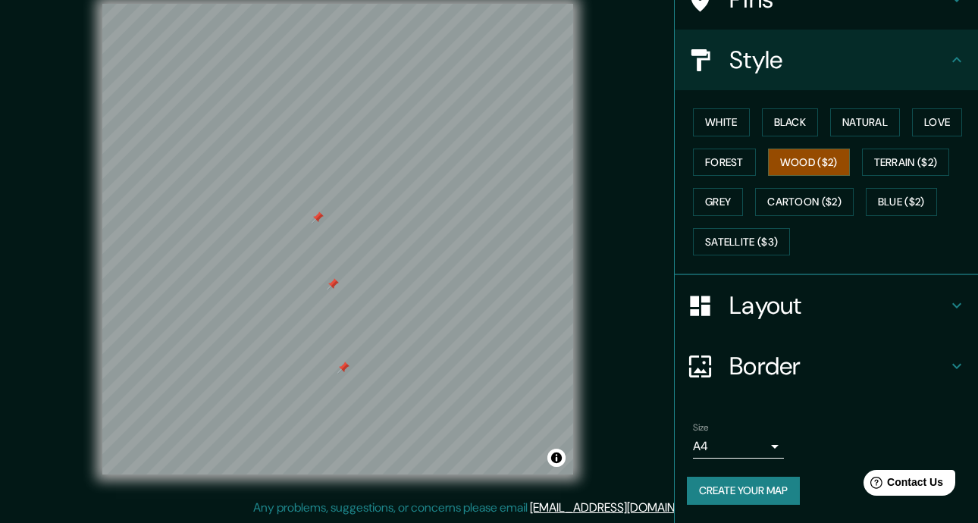
click at [948, 313] on icon at bounding box center [956, 305] width 18 height 18
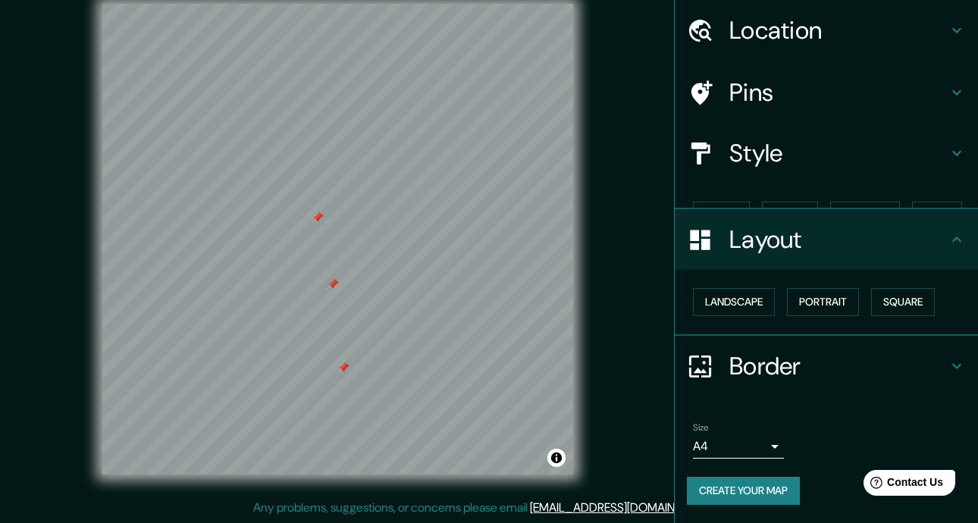
scroll to position [22, 0]
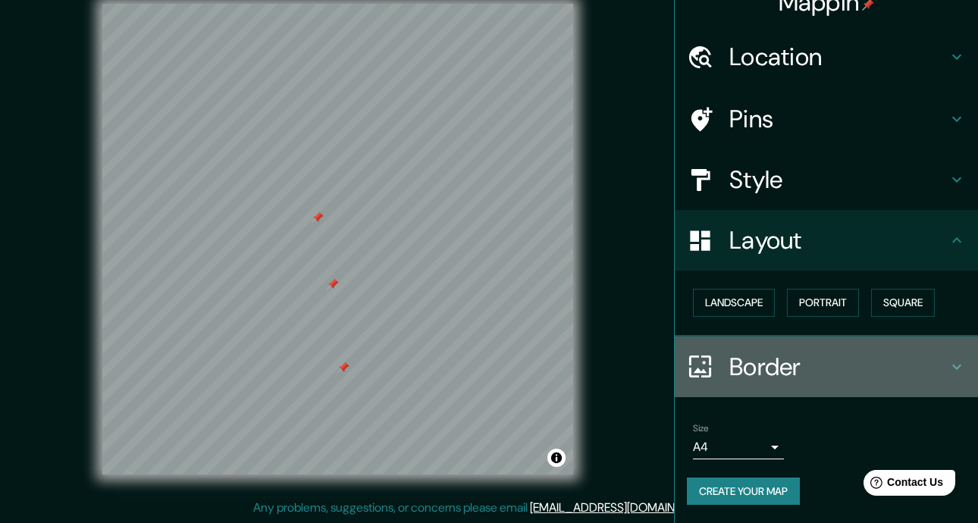
click at [908, 358] on h4 "Border" at bounding box center [838, 367] width 218 height 30
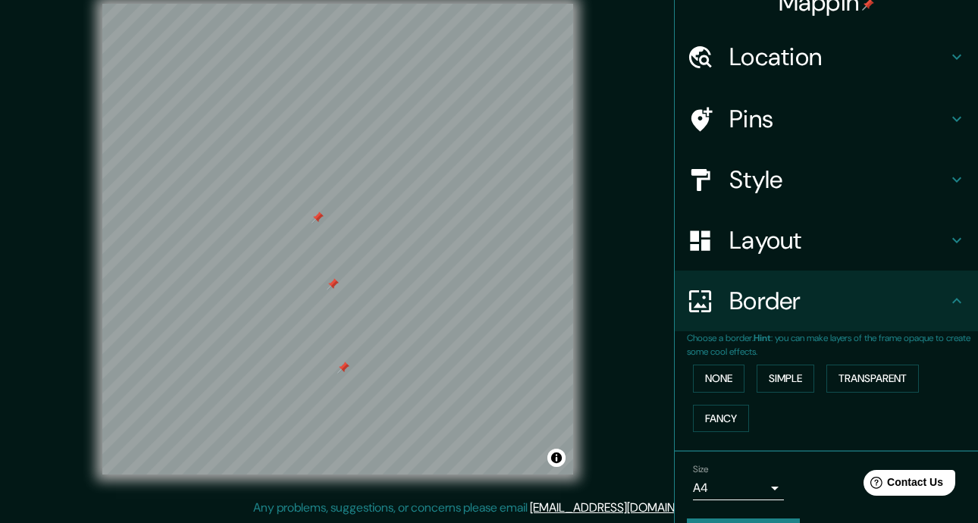
click at [940, 327] on div "Border" at bounding box center [825, 301] width 303 height 61
click at [944, 252] on div "Layout" at bounding box center [825, 240] width 303 height 61
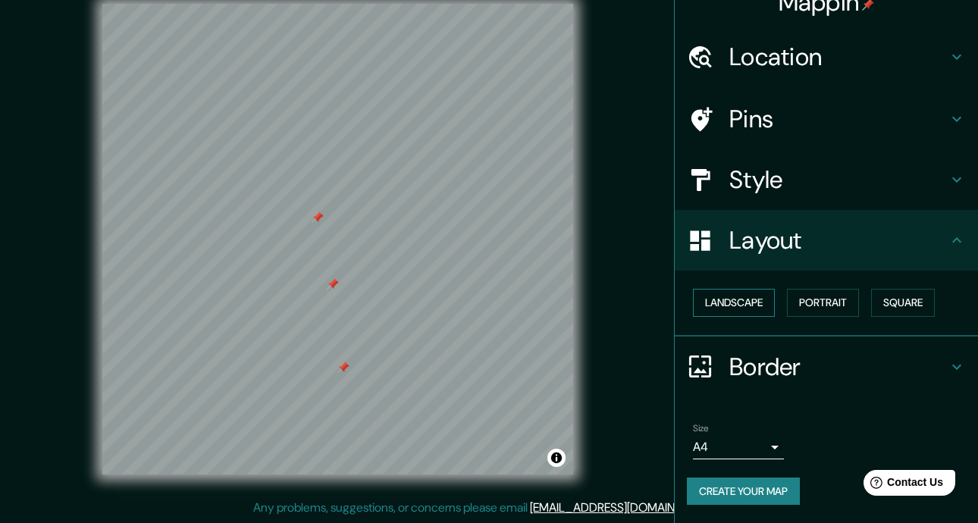
click at [718, 300] on button "Landscape" at bounding box center [734, 303] width 82 height 28
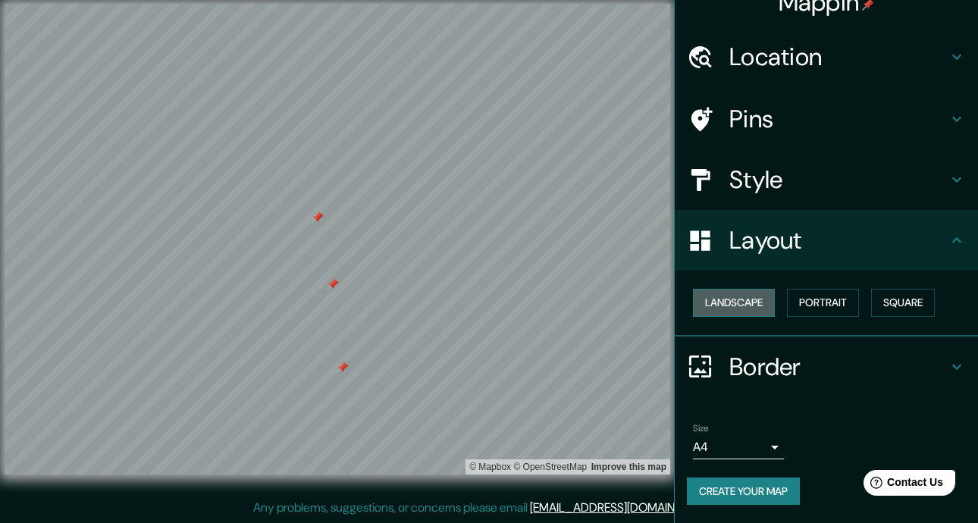
click at [718, 300] on button "Landscape" at bounding box center [734, 303] width 82 height 28
click at [814, 300] on button "Portrait" at bounding box center [823, 303] width 72 height 28
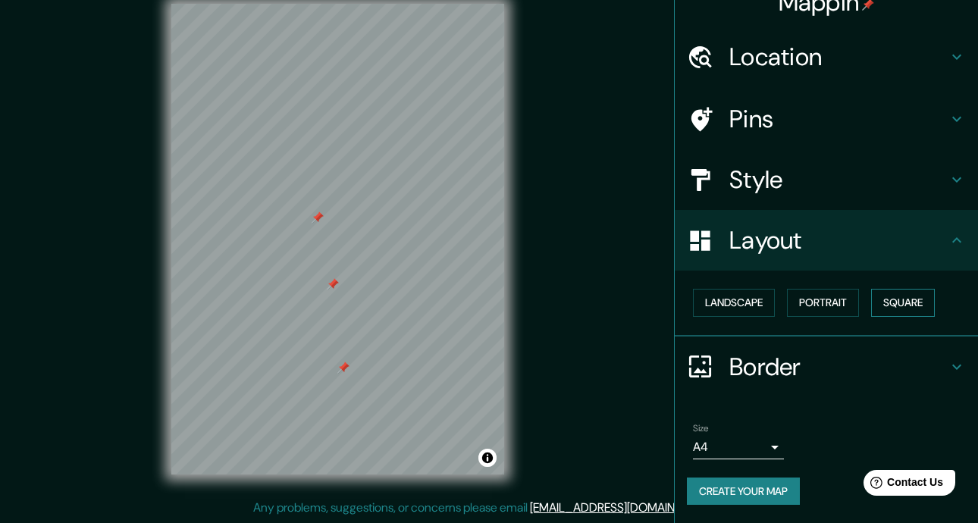
click at [883, 299] on button "Square" at bounding box center [903, 303] width 64 height 28
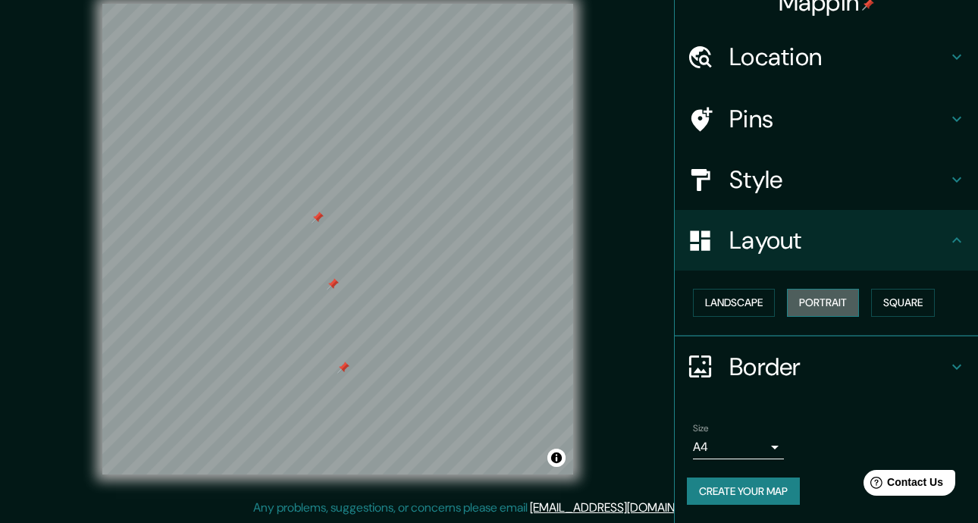
click at [831, 302] on button "Portrait" at bounding box center [823, 303] width 72 height 28
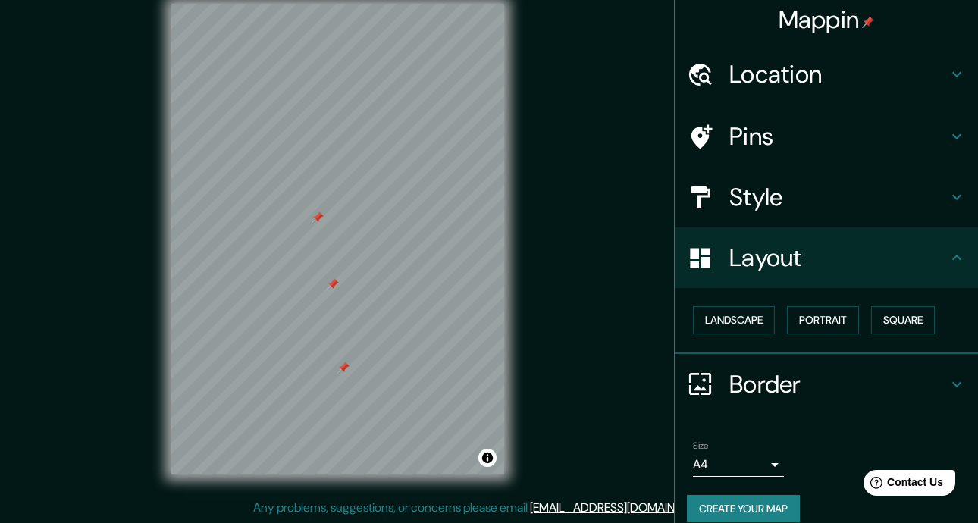
scroll to position [0, 0]
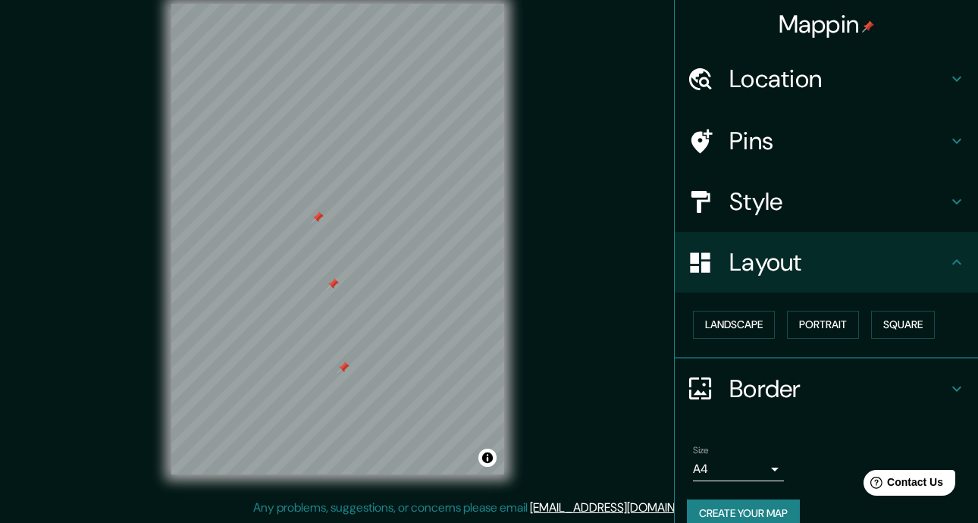
click at [841, 72] on h4 "Location" at bounding box center [838, 79] width 218 height 30
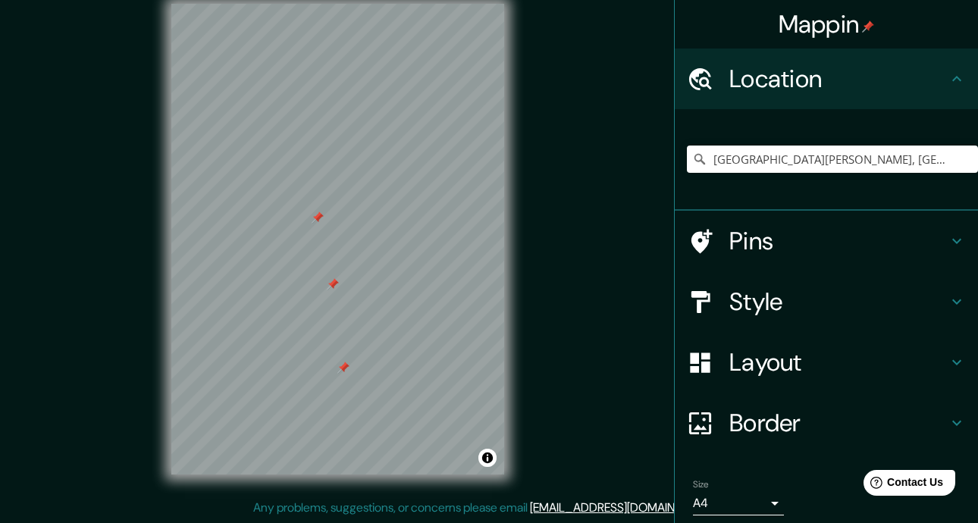
click at [841, 72] on h4 "Location" at bounding box center [838, 79] width 218 height 30
click at [825, 249] on h4 "Pins" at bounding box center [838, 241] width 218 height 30
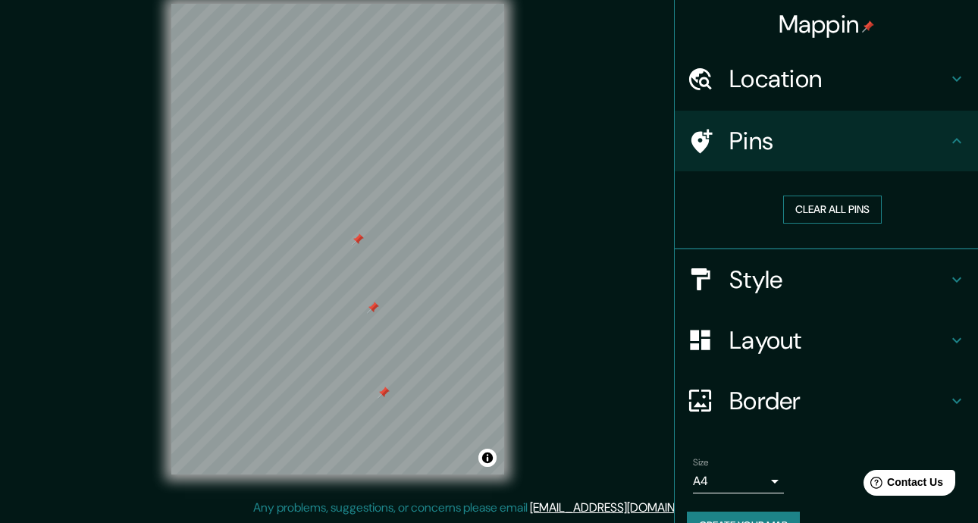
click at [809, 211] on button "Clear all pins" at bounding box center [832, 210] width 99 height 28
click at [781, 70] on h4 "Location" at bounding box center [838, 79] width 218 height 30
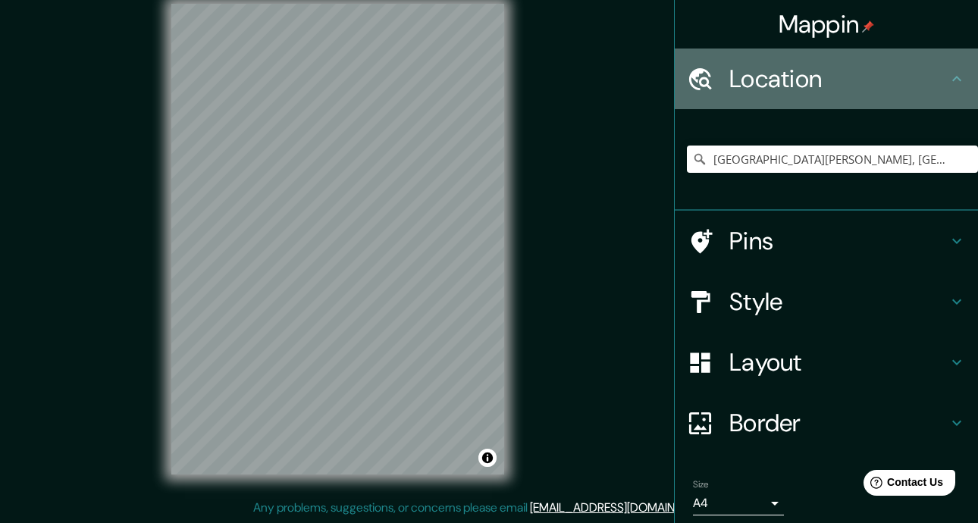
click at [781, 80] on h4 "Location" at bounding box center [838, 79] width 218 height 30
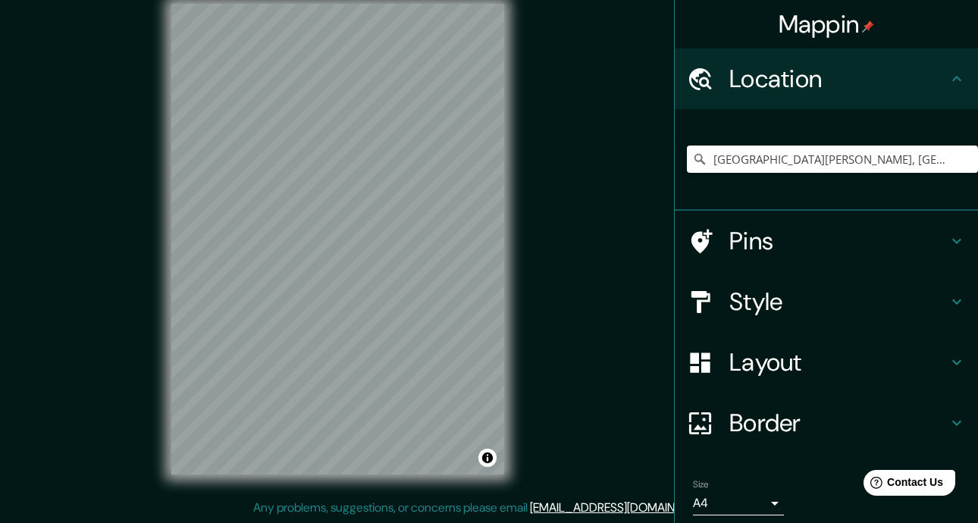
click at [814, 305] on h4 "Style" at bounding box center [838, 301] width 218 height 30
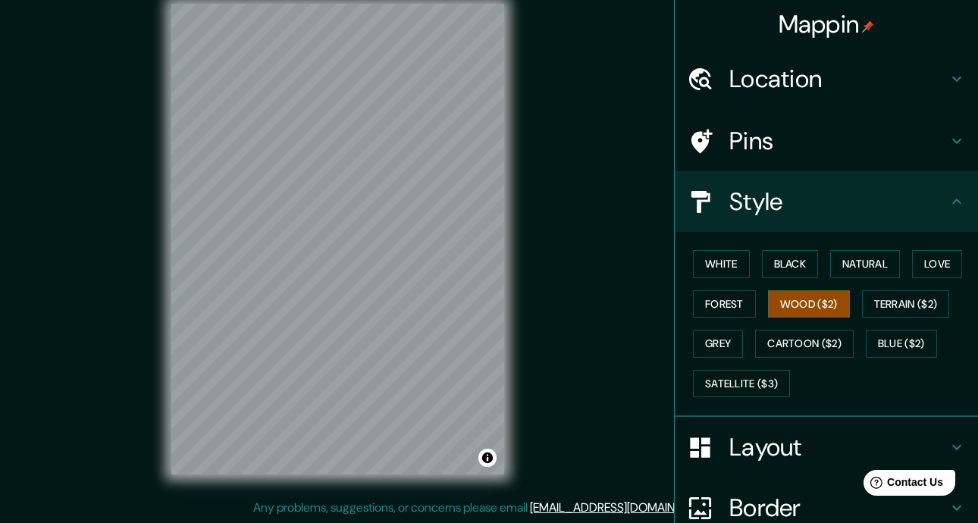
click at [785, 144] on h4 "Pins" at bounding box center [838, 141] width 218 height 30
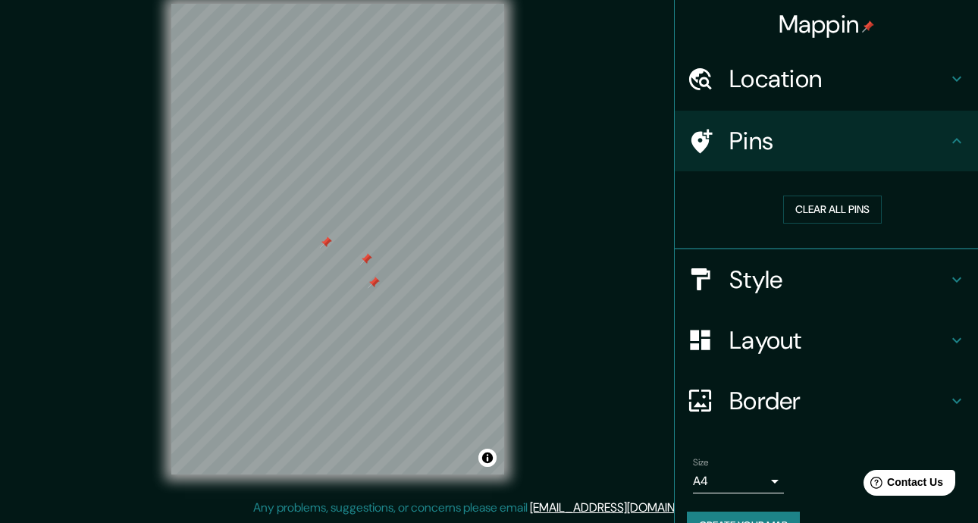
click at [876, 279] on h4 "Style" at bounding box center [838, 279] width 218 height 30
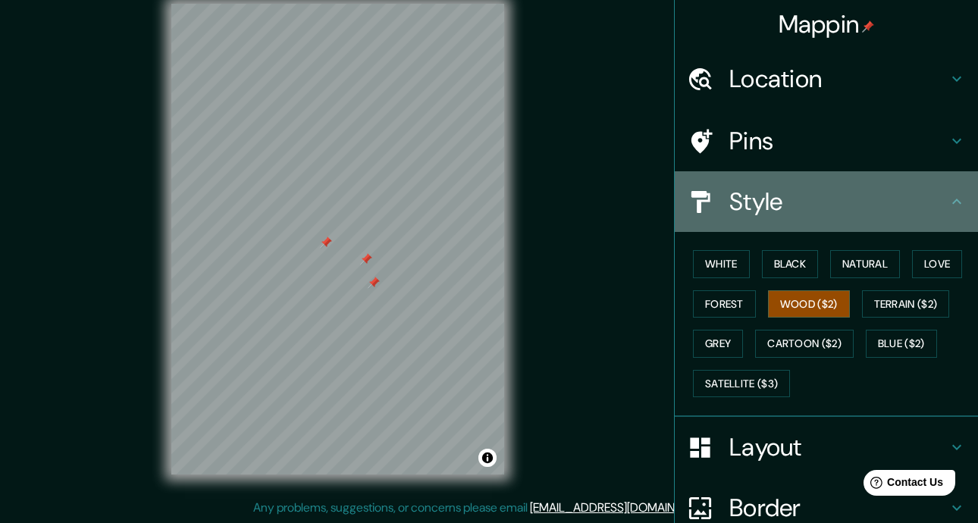
click at [828, 210] on h4 "Style" at bounding box center [838, 201] width 218 height 30
